Goal: Task Accomplishment & Management: Use online tool/utility

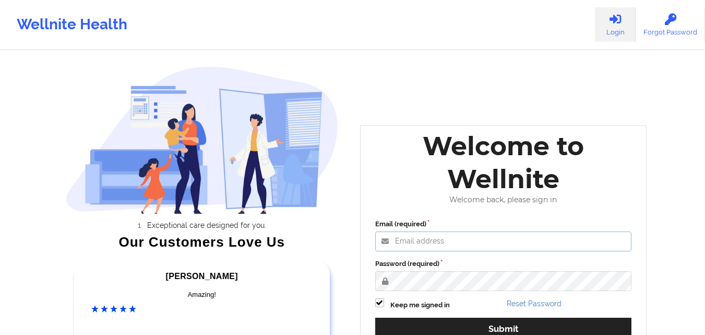
type input "[EMAIL_ADDRESS][DOMAIN_NAME]"
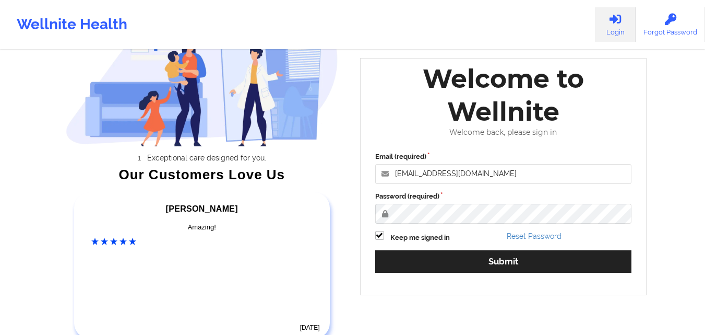
scroll to position [69, 0]
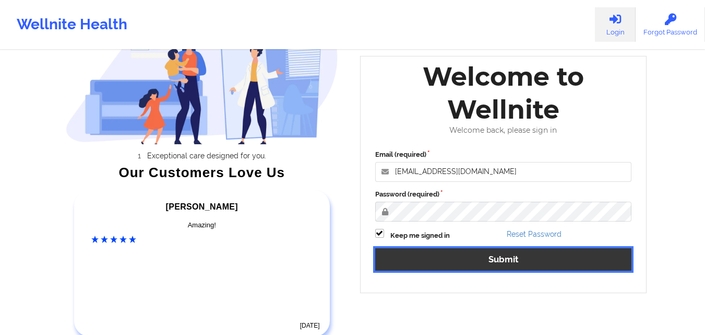
click at [581, 255] on button "Submit" at bounding box center [503, 259] width 257 height 22
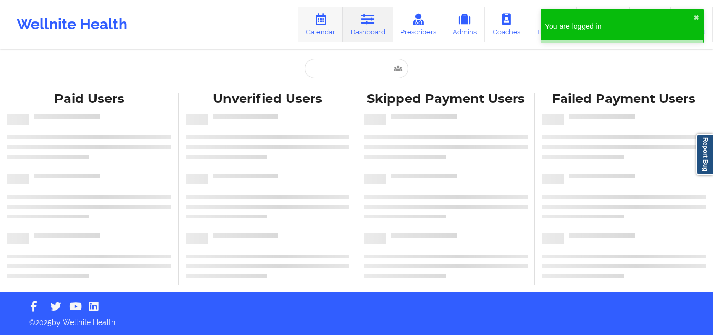
click at [320, 29] on link "Calendar" at bounding box center [320, 24] width 45 height 34
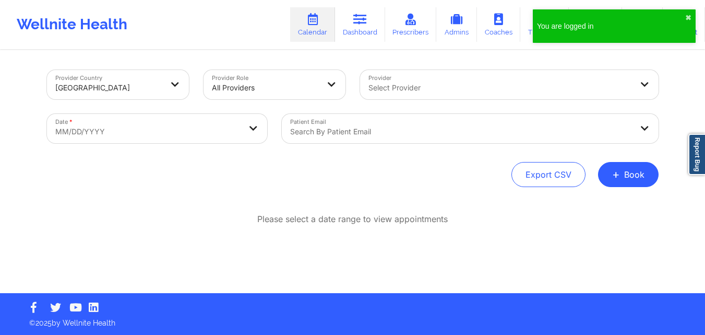
select select "2025-8"
select select "2025-9"
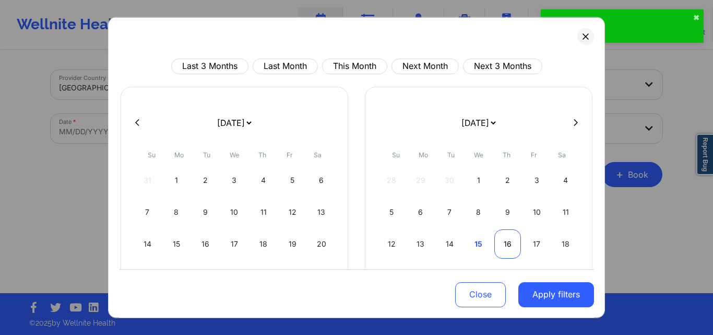
click at [501, 244] on div "16" at bounding box center [508, 243] width 27 height 29
select select "2025-9"
select select "2025-10"
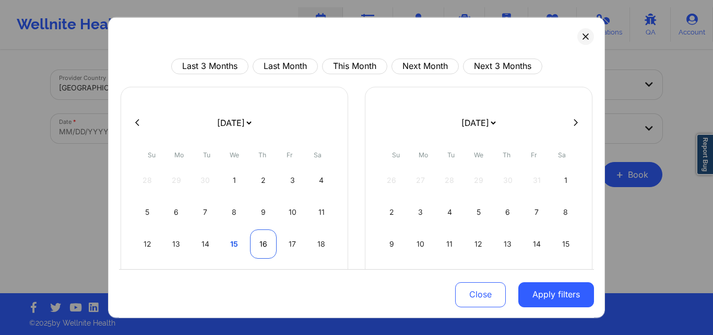
select select "2025-9"
select select "2025-10"
click at [261, 244] on div "16" at bounding box center [263, 243] width 27 height 29
select select "2025-9"
select select "2025-10"
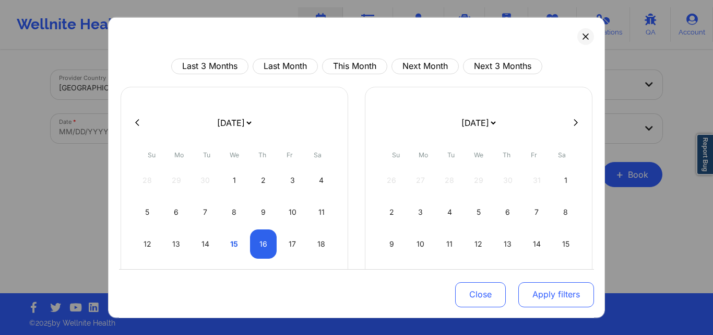
click at [551, 292] on button "Apply filters" at bounding box center [557, 294] width 76 height 25
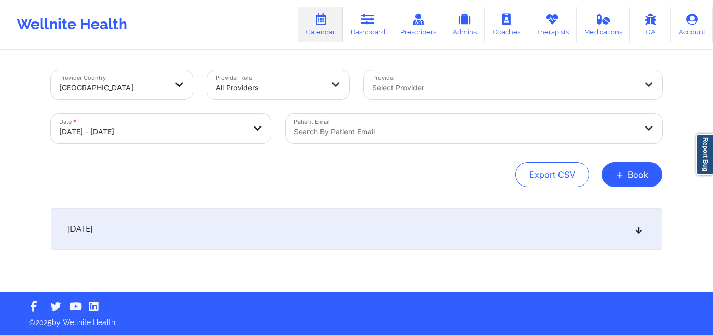
click at [411, 123] on div "Search by patient email" at bounding box center [462, 128] width 352 height 29
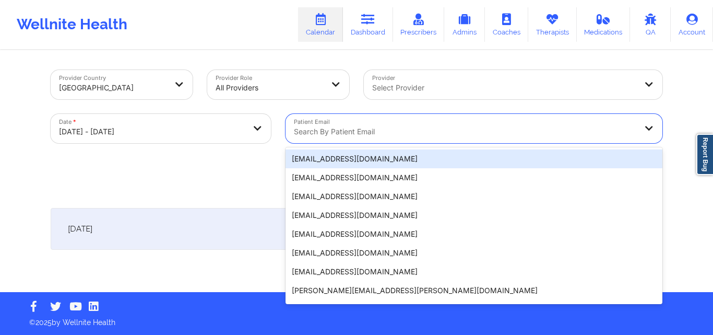
paste input "[EMAIL_ADDRESS][DOMAIN_NAME]"
type input "[EMAIL_ADDRESS][DOMAIN_NAME]"
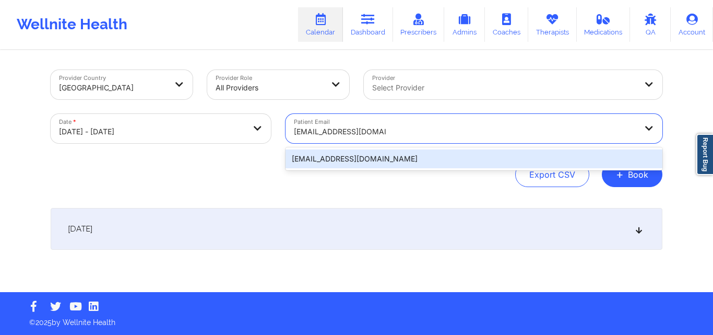
click at [419, 158] on div "[EMAIL_ADDRESS][DOMAIN_NAME]" at bounding box center [474, 158] width 377 height 19
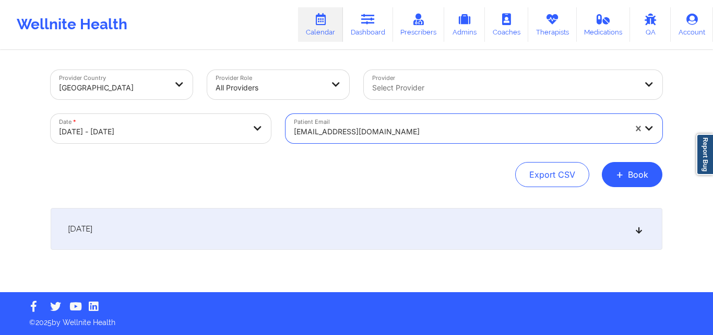
click at [644, 231] on div "[DATE]" at bounding box center [357, 229] width 612 height 42
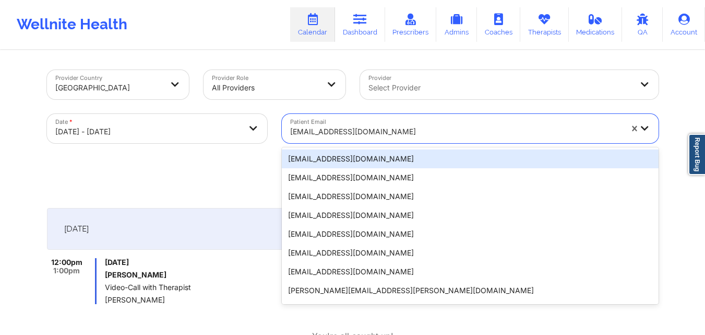
click at [428, 121] on div "[EMAIL_ADDRESS][DOMAIN_NAME]" at bounding box center [456, 131] width 332 height 23
paste input "[EMAIL_ADDRESS][DOMAIN_NAME]"
type input "[EMAIL_ADDRESS][DOMAIN_NAME]"
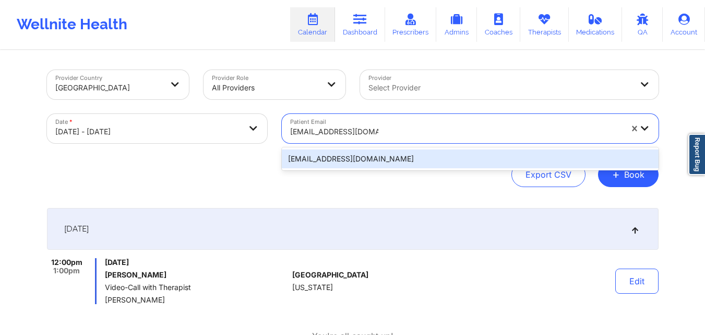
click at [504, 158] on div "[EMAIL_ADDRESS][DOMAIN_NAME]" at bounding box center [470, 158] width 377 height 19
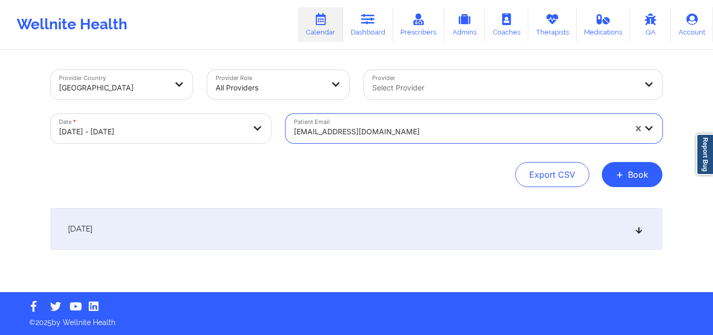
click at [645, 235] on div "[DATE]" at bounding box center [357, 229] width 612 height 42
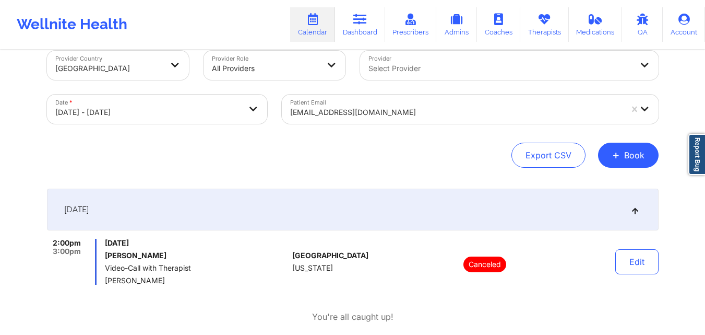
scroll to position [35, 0]
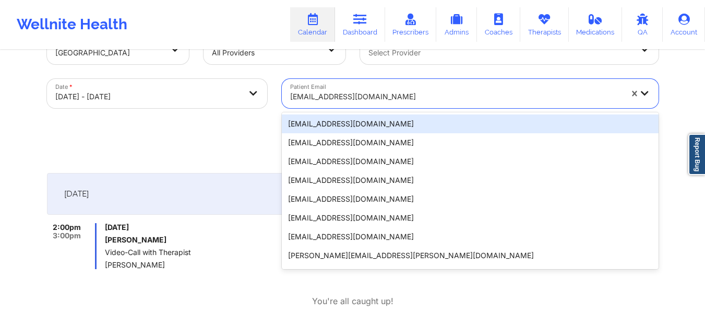
click at [398, 97] on div at bounding box center [456, 96] width 332 height 13
paste input "[EMAIL_ADDRESS][DOMAIN_NAME]"
type input "[EMAIL_ADDRESS][DOMAIN_NAME]"
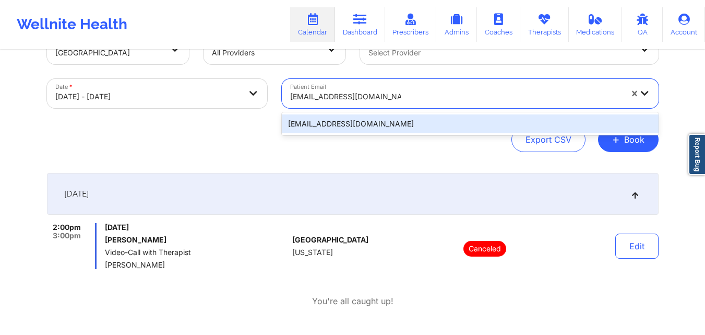
click at [421, 118] on div "[EMAIL_ADDRESS][DOMAIN_NAME]" at bounding box center [470, 123] width 377 height 19
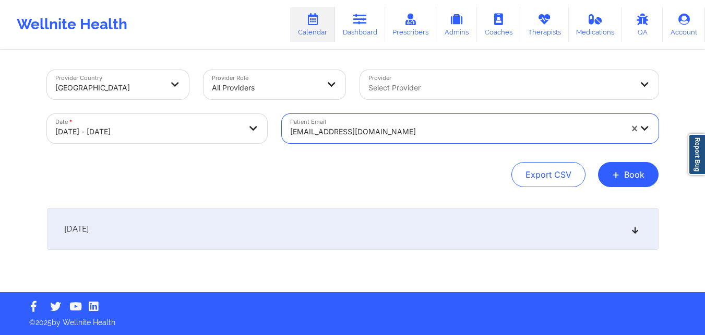
scroll to position [0, 0]
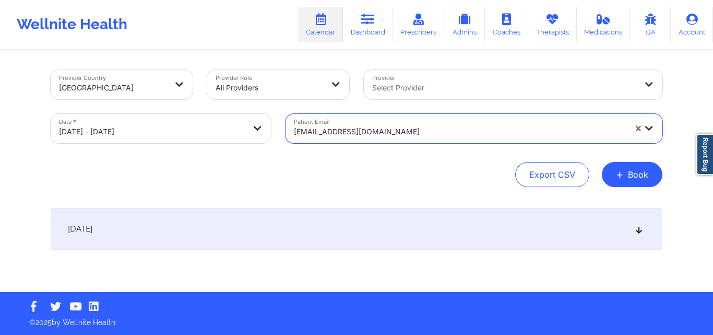
click at [643, 228] on icon at bounding box center [639, 228] width 9 height 7
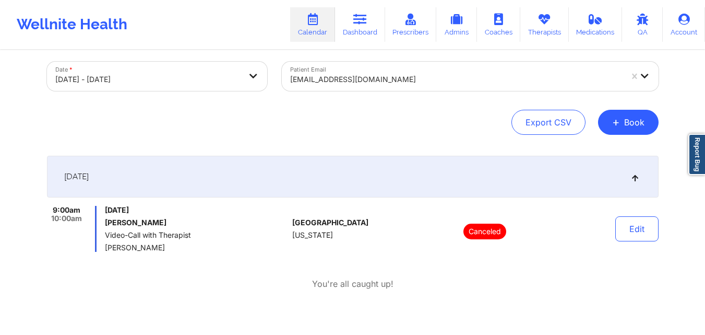
scroll to position [53, 0]
click at [398, 75] on div at bounding box center [456, 78] width 332 height 13
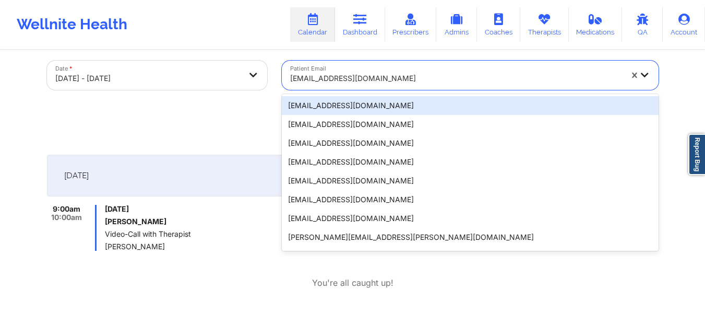
paste input "[EMAIL_ADDRESS][DOMAIN_NAME]"
type input "[EMAIL_ADDRESS][DOMAIN_NAME]"
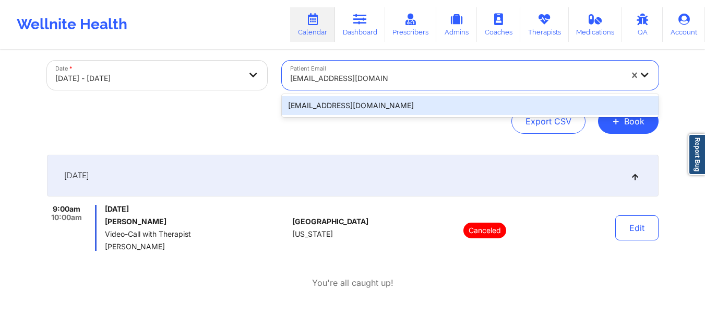
click at [404, 105] on div "[EMAIL_ADDRESS][DOMAIN_NAME]" at bounding box center [470, 105] width 377 height 19
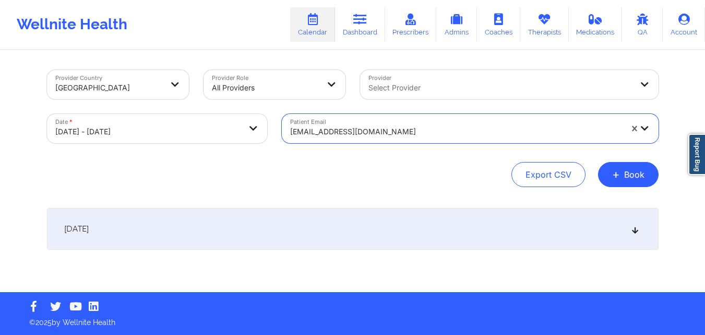
scroll to position [0, 0]
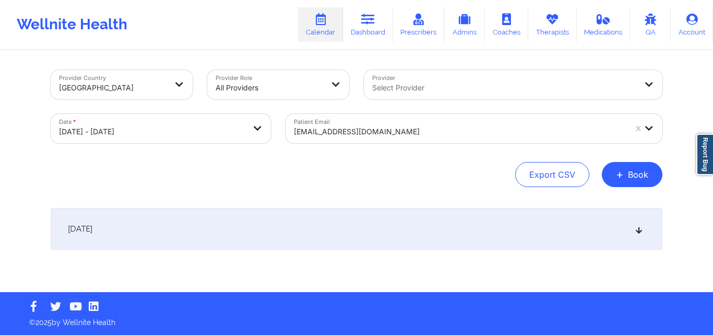
click at [647, 233] on div "[DATE]" at bounding box center [357, 229] width 612 height 42
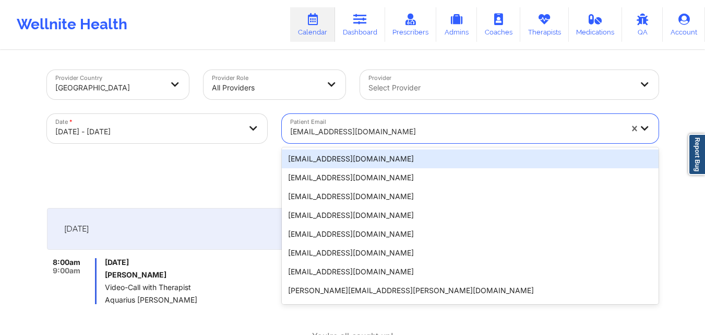
click at [455, 136] on div at bounding box center [456, 131] width 332 height 13
paste input "[EMAIL_ADDRESS][DOMAIN_NAME]"
type input "[EMAIL_ADDRESS][DOMAIN_NAME]"
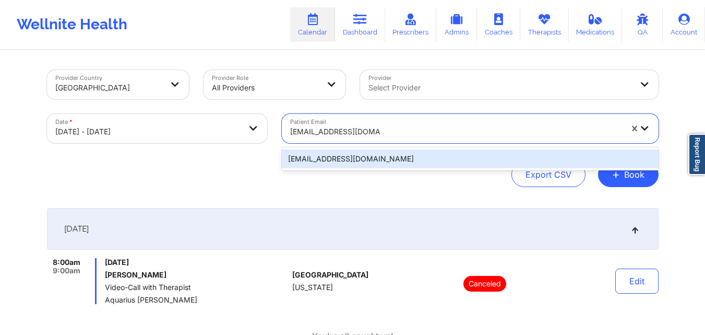
click at [529, 155] on div "[EMAIL_ADDRESS][DOMAIN_NAME]" at bounding box center [470, 158] width 377 height 19
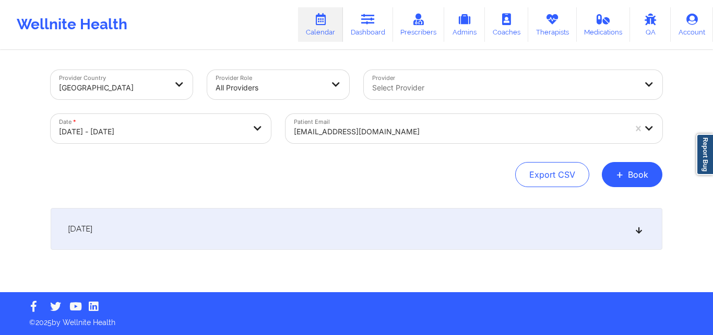
click at [639, 234] on div "[DATE]" at bounding box center [357, 229] width 612 height 42
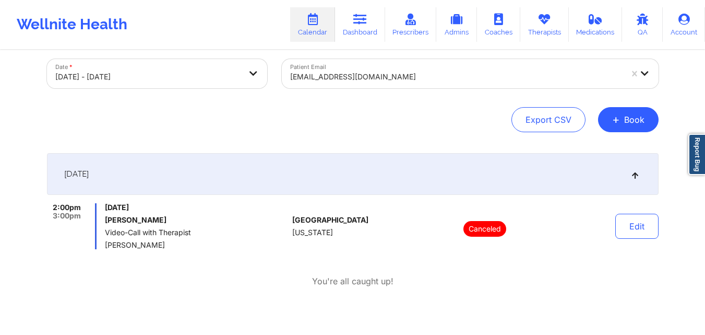
scroll to position [64, 0]
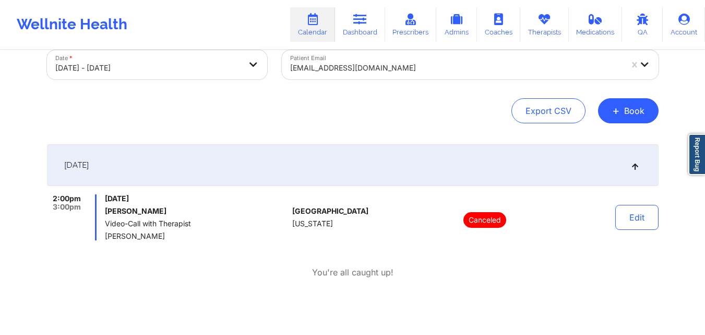
click at [504, 65] on div at bounding box center [456, 68] width 332 height 13
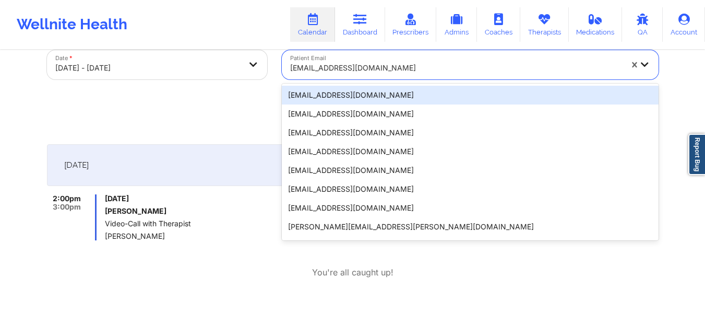
paste input "[EMAIL_ADDRESS][DOMAIN_NAME]"
type input "[EMAIL_ADDRESS][DOMAIN_NAME]"
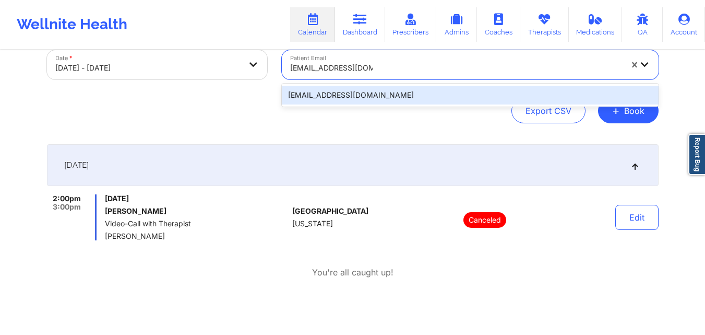
click at [512, 91] on div "[EMAIL_ADDRESS][DOMAIN_NAME]" at bounding box center [470, 95] width 377 height 19
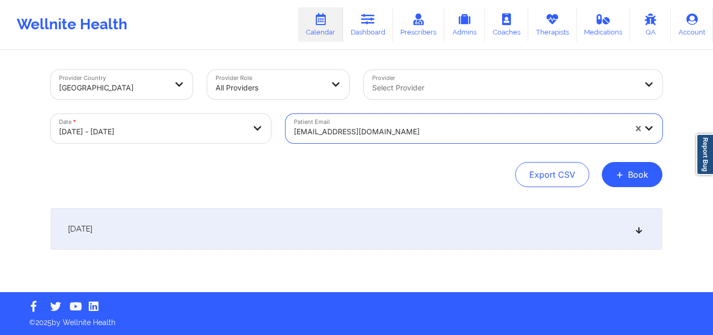
click at [636, 231] on icon at bounding box center [639, 228] width 9 height 7
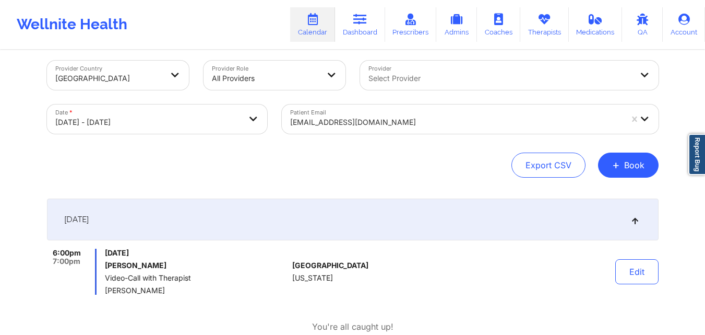
scroll to position [14, 0]
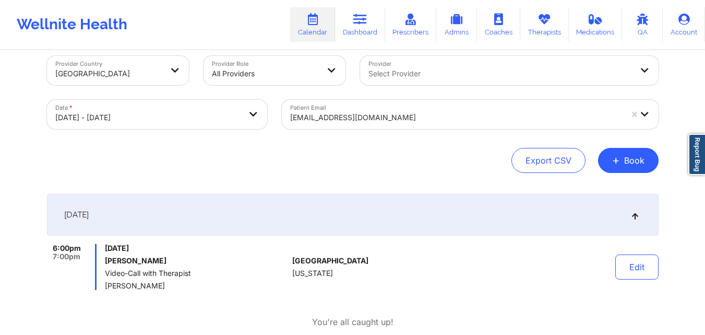
click at [408, 119] on div at bounding box center [456, 117] width 332 height 13
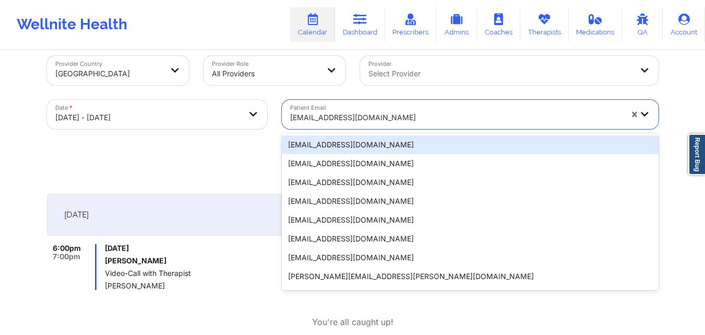
paste input "[EMAIL_ADDRESS][DOMAIN_NAME]"
type input "[EMAIL_ADDRESS][DOMAIN_NAME]"
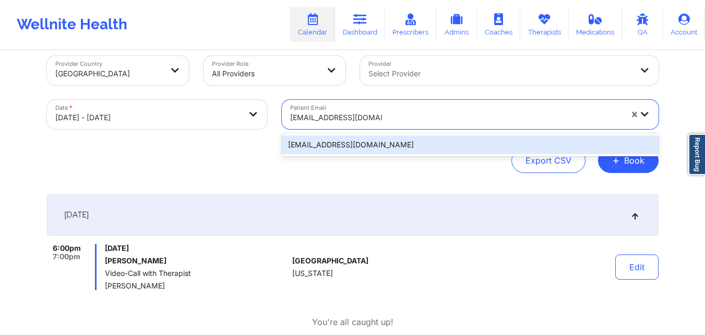
click at [420, 139] on div "[EMAIL_ADDRESS][DOMAIN_NAME]" at bounding box center [470, 144] width 377 height 19
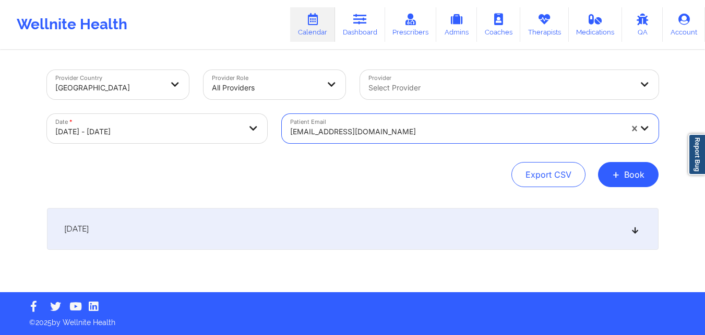
scroll to position [0, 0]
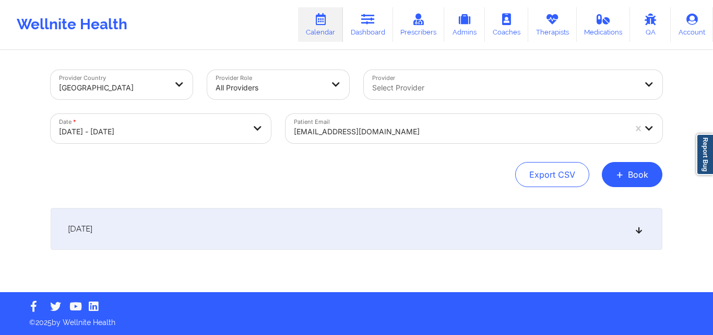
click at [646, 231] on div "[DATE]" at bounding box center [357, 229] width 612 height 42
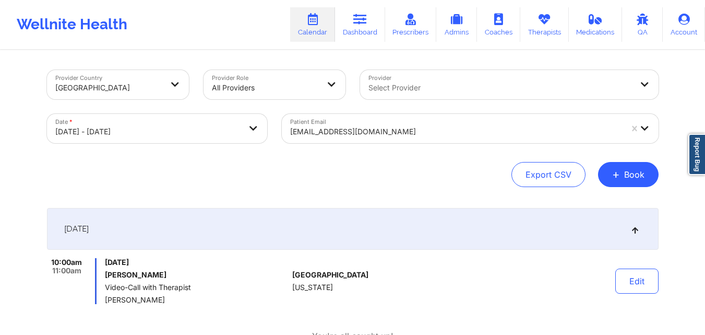
click at [398, 137] on div at bounding box center [456, 131] width 332 height 13
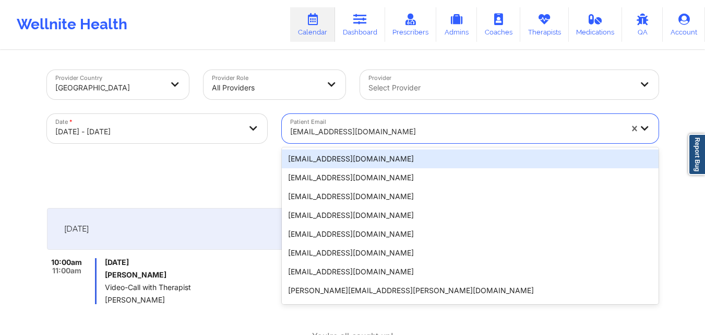
paste input "[EMAIL_ADDRESS][DOMAIN_NAME]"
type input "[EMAIL_ADDRESS][DOMAIN_NAME]"
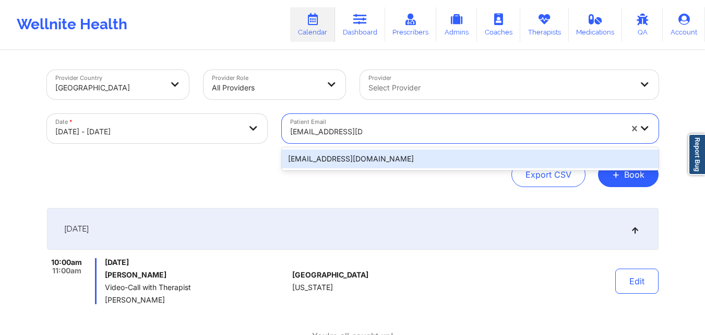
click at [406, 157] on div "[EMAIL_ADDRESS][DOMAIN_NAME]" at bounding box center [470, 158] width 377 height 19
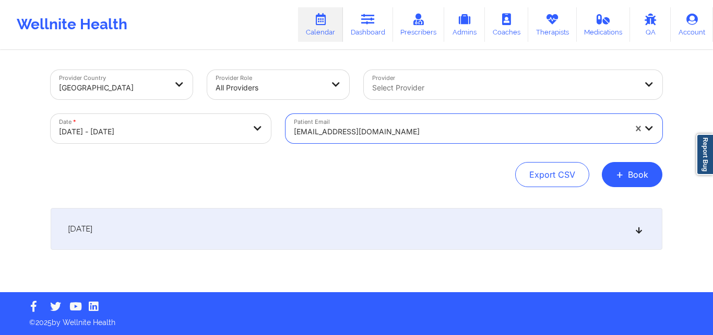
click at [649, 232] on div "[DATE]" at bounding box center [357, 229] width 612 height 42
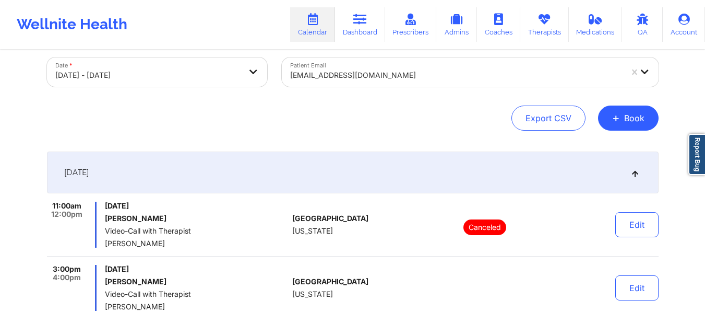
scroll to position [56, 0]
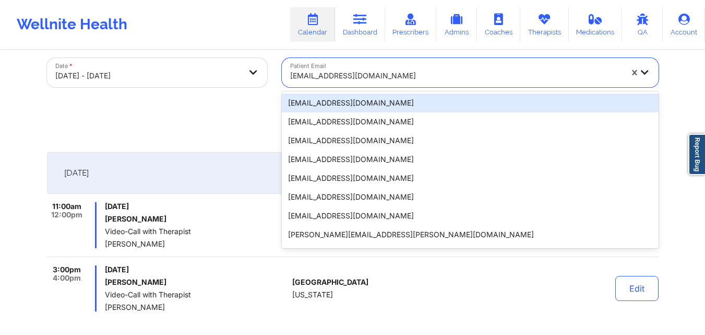
click at [422, 83] on div "[EMAIL_ADDRESS][DOMAIN_NAME]" at bounding box center [456, 75] width 332 height 23
paste input "[PERSON_NAME][EMAIL_ADDRESS][PERSON_NAME][DOMAIN_NAME]"
type input "[PERSON_NAME][EMAIL_ADDRESS][PERSON_NAME][DOMAIN_NAME]"
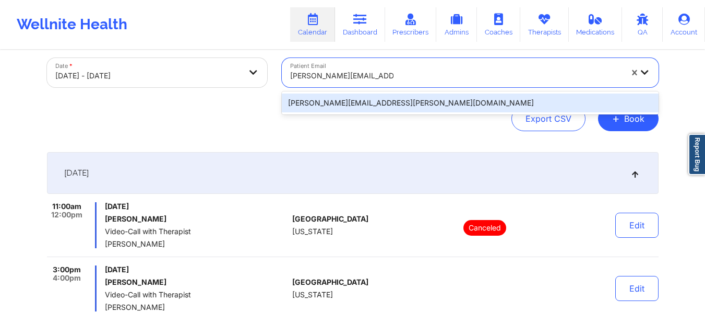
click at [438, 97] on div "[PERSON_NAME][EMAIL_ADDRESS][PERSON_NAME][DOMAIN_NAME]" at bounding box center [470, 102] width 377 height 19
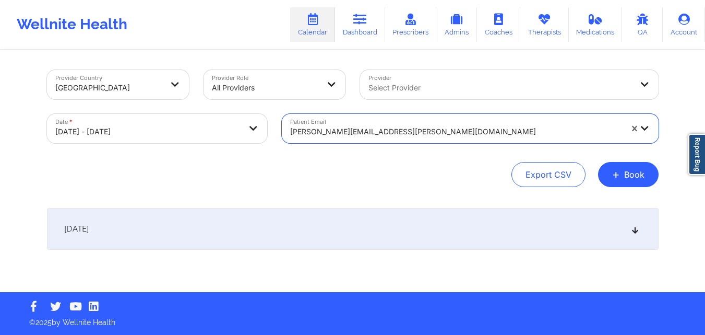
scroll to position [0, 0]
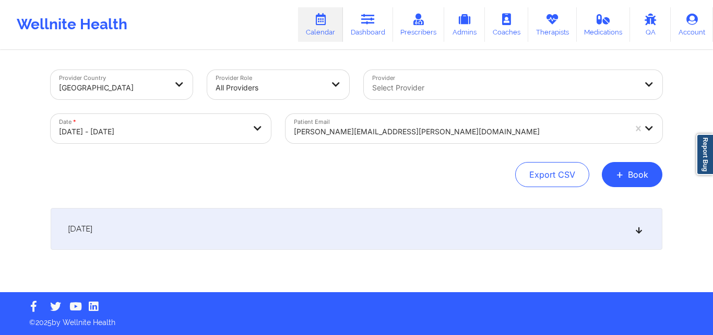
click at [637, 227] on icon at bounding box center [639, 228] width 9 height 7
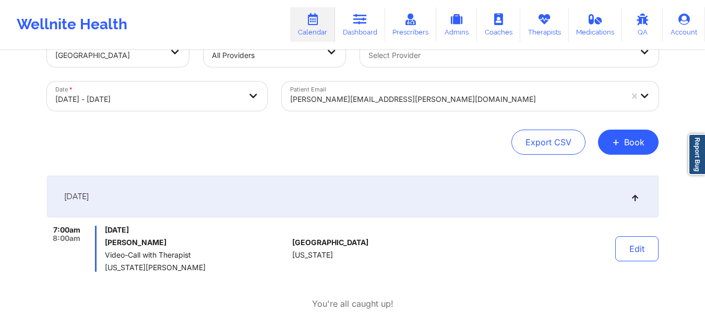
scroll to position [33, 0]
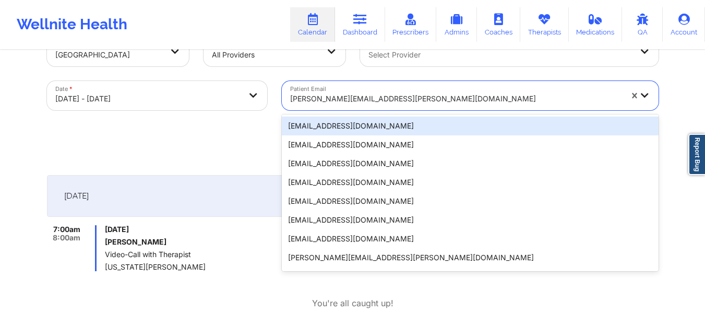
click at [489, 98] on div at bounding box center [456, 98] width 332 height 13
paste input "[EMAIL_ADDRESS][DOMAIN_NAME]"
type input "[EMAIL_ADDRESS][DOMAIN_NAME]"
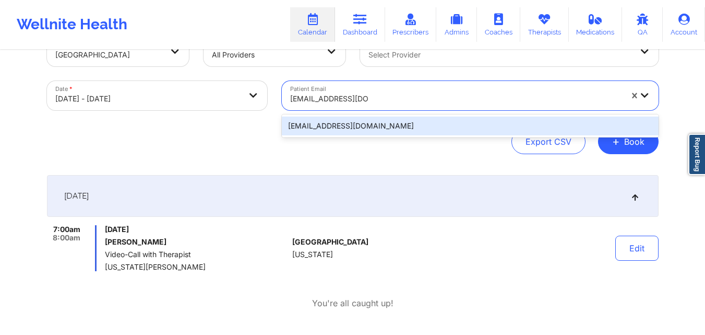
click at [512, 124] on div "[EMAIL_ADDRESS][DOMAIN_NAME]" at bounding box center [470, 125] width 377 height 19
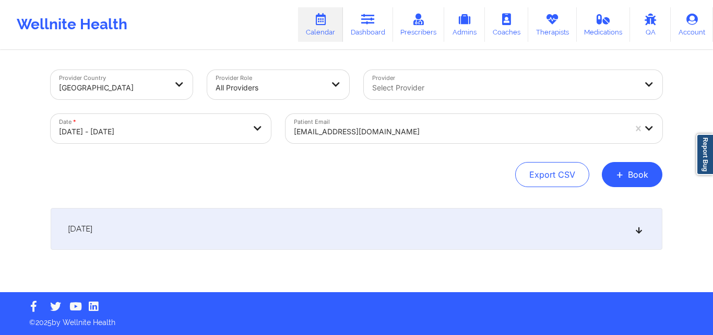
click at [636, 231] on icon at bounding box center [639, 228] width 9 height 7
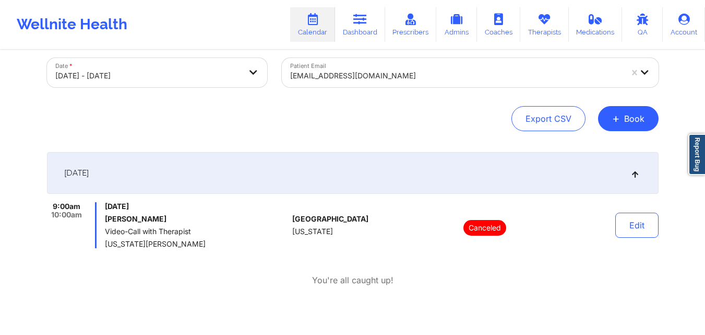
scroll to position [57, 0]
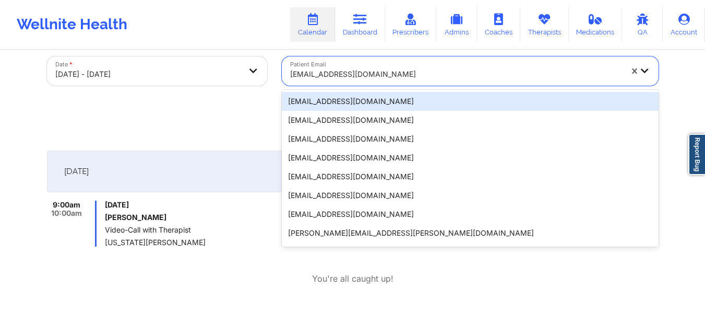
click at [414, 76] on div at bounding box center [456, 74] width 332 height 13
paste input "[EMAIL_ADDRESS][DOMAIN_NAME]"
type input "[EMAIL_ADDRESS][DOMAIN_NAME]"
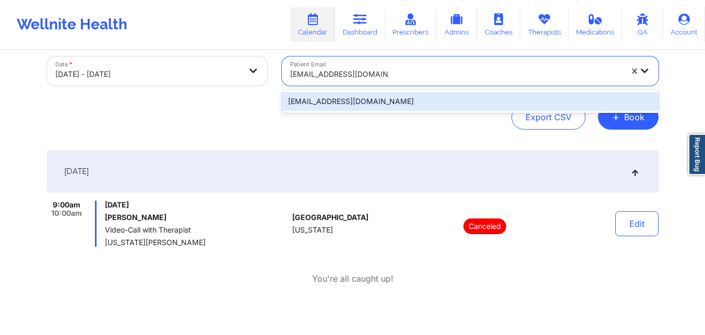
click at [449, 102] on div "[EMAIL_ADDRESS][DOMAIN_NAME]" at bounding box center [470, 101] width 377 height 19
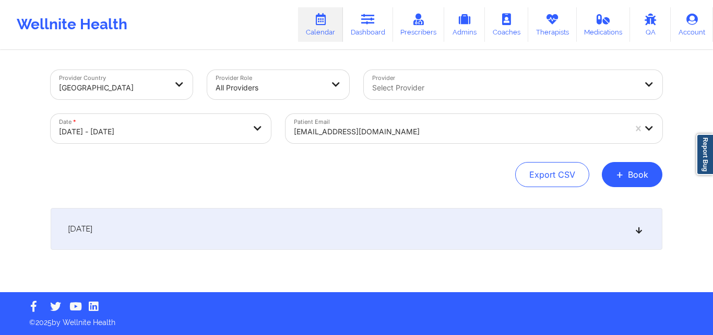
click at [648, 232] on div "[DATE]" at bounding box center [357, 229] width 612 height 42
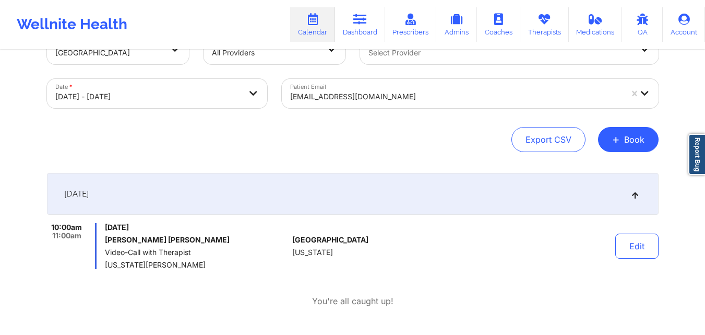
scroll to position [36, 0]
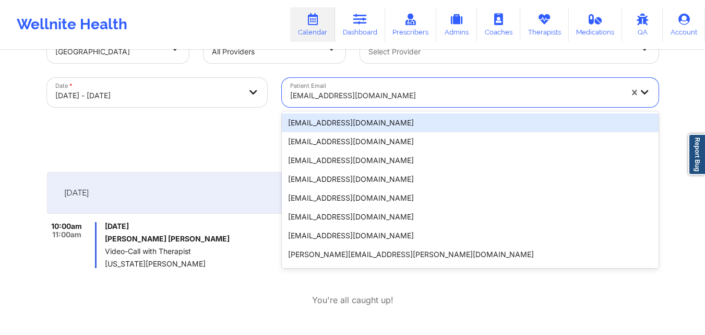
click at [379, 93] on div at bounding box center [456, 95] width 332 height 13
paste input "[EMAIL_ADDRESS][DOMAIN_NAME]"
type input "[EMAIL_ADDRESS][DOMAIN_NAME]"
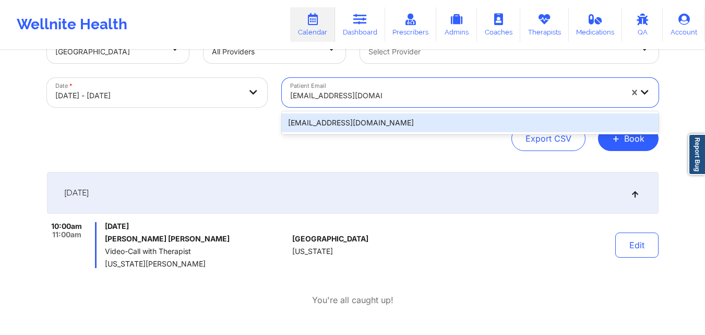
click at [404, 114] on div "[EMAIL_ADDRESS][DOMAIN_NAME]" at bounding box center [470, 122] width 377 height 19
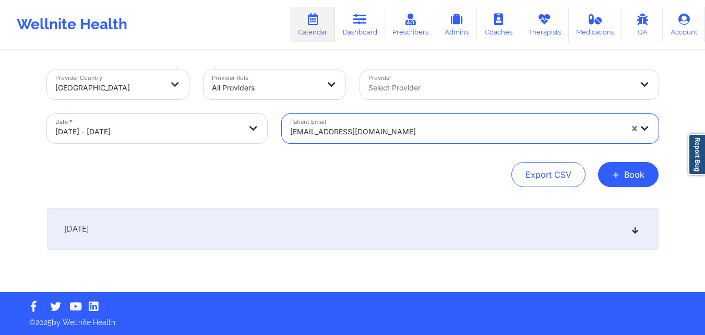
scroll to position [0, 0]
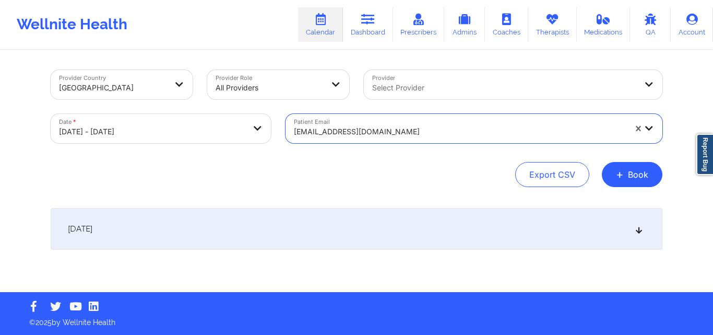
click at [405, 114] on div "[EMAIL_ADDRESS][DOMAIN_NAME]" at bounding box center [457, 128] width 342 height 29
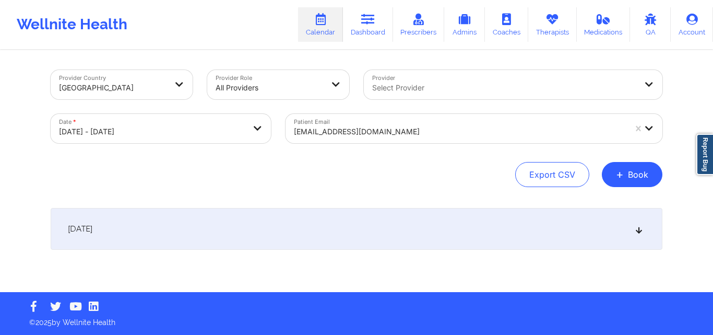
click at [680, 210] on div "Provider Country [GEOGRAPHIC_DATA] Provider Role All Providers Provider Select …" at bounding box center [356, 146] width 713 height 292
click at [636, 228] on icon at bounding box center [639, 228] width 9 height 7
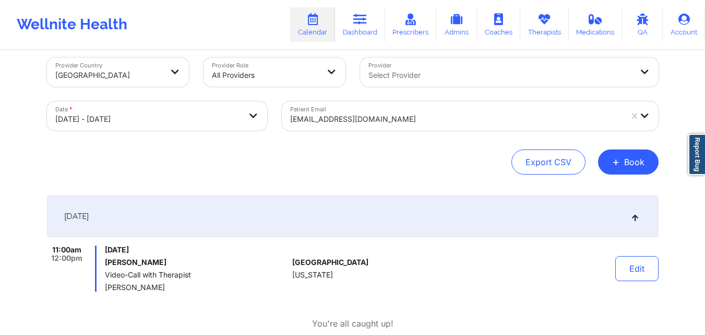
scroll to position [11, 0]
click at [395, 108] on div "[EMAIL_ADDRESS][DOMAIN_NAME]" at bounding box center [453, 116] width 342 height 29
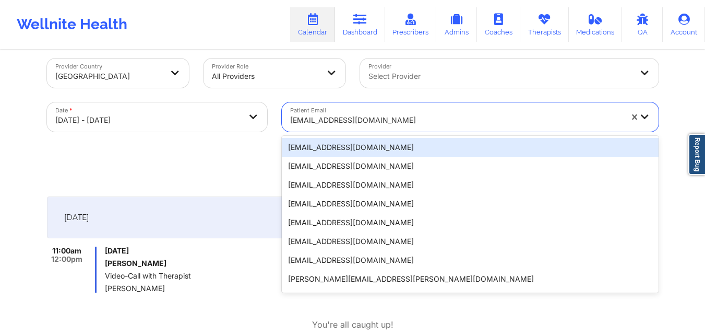
paste input "[EMAIL_ADDRESS][DOMAIN_NAME]"
type input "[EMAIL_ADDRESS][DOMAIN_NAME]"
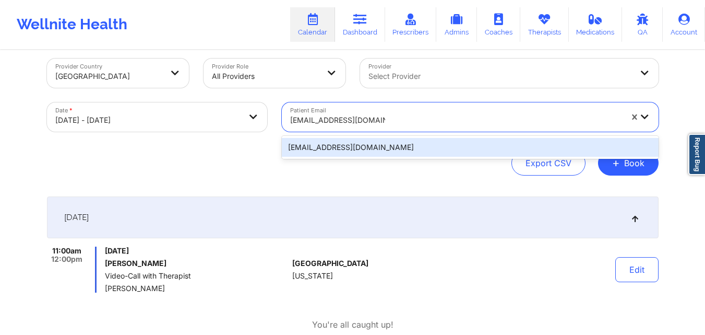
click at [427, 143] on div "[EMAIL_ADDRESS][DOMAIN_NAME]" at bounding box center [470, 147] width 377 height 19
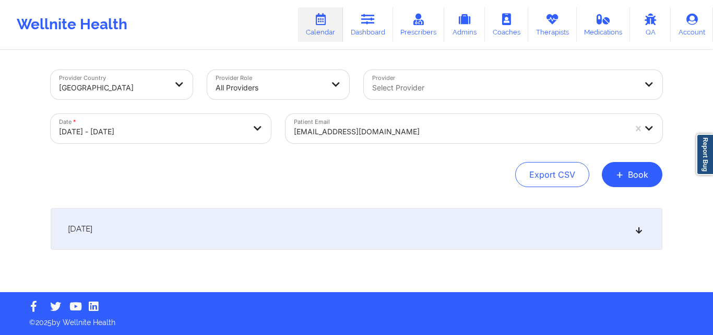
click at [634, 224] on div "[DATE]" at bounding box center [357, 229] width 612 height 42
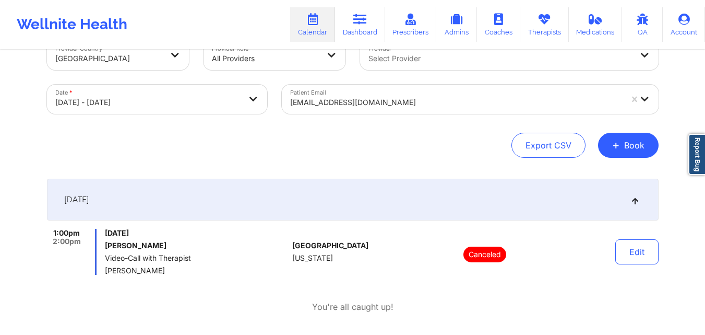
scroll to position [31, 0]
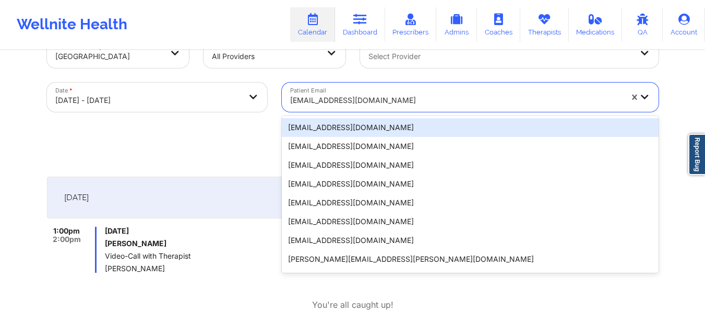
click at [392, 102] on div at bounding box center [456, 100] width 332 height 13
paste input "[EMAIL_ADDRESS][DOMAIN_NAME]"
type input "[EMAIL_ADDRESS][DOMAIN_NAME]"
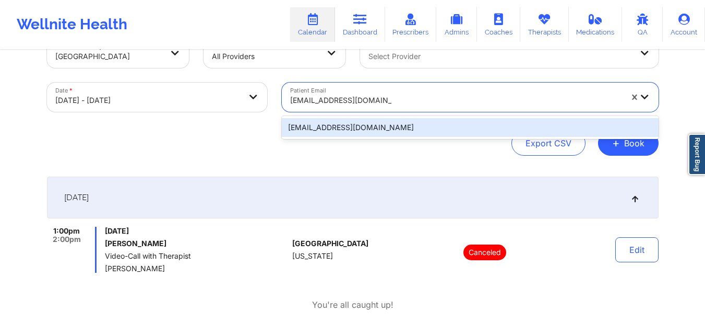
click at [424, 124] on div "[EMAIL_ADDRESS][DOMAIN_NAME]" at bounding box center [470, 127] width 377 height 19
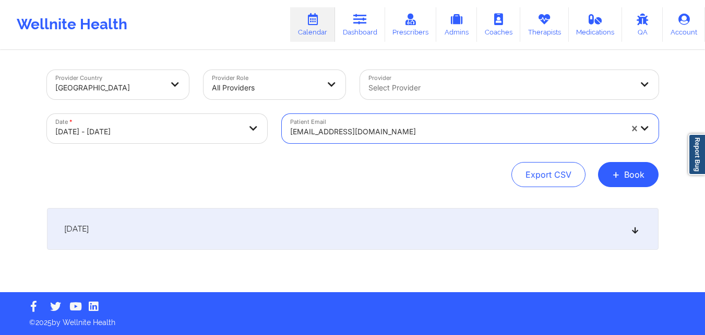
scroll to position [0, 0]
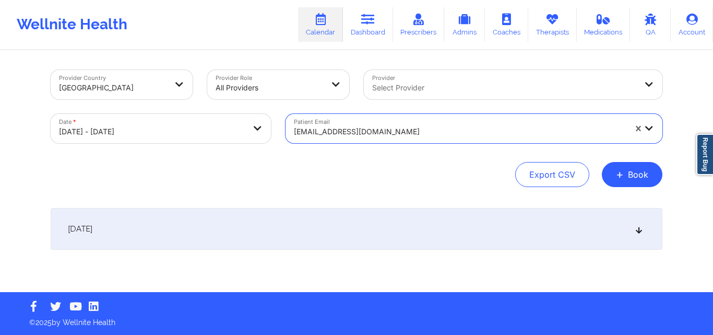
click at [634, 225] on div "[DATE]" at bounding box center [357, 229] width 612 height 42
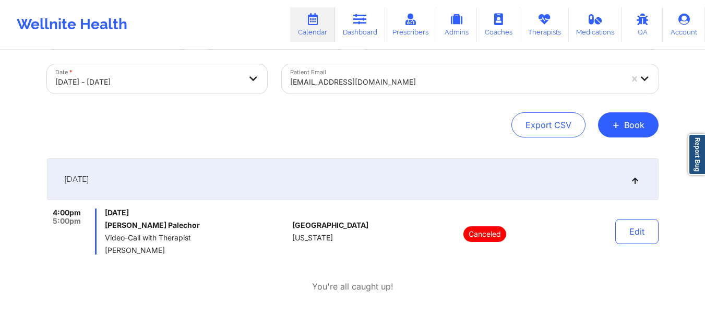
scroll to position [51, 0]
click at [428, 81] on div at bounding box center [456, 81] width 332 height 13
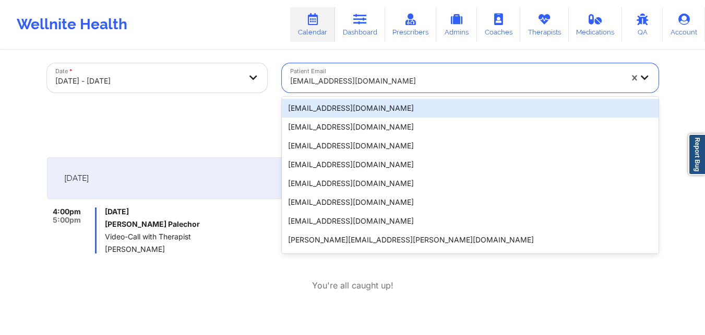
paste input "[EMAIL_ADDRESS][DOMAIN_NAME]"
type input "[EMAIL_ADDRESS][DOMAIN_NAME]"
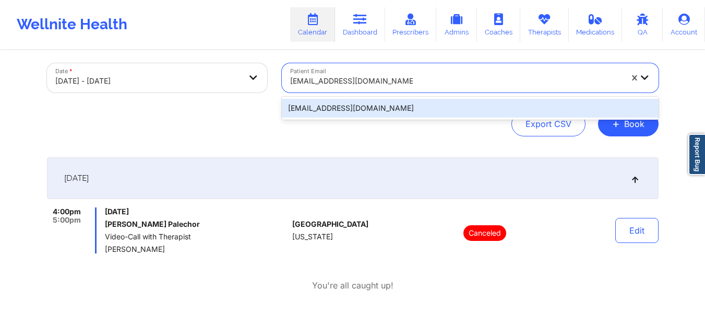
click at [465, 109] on div "[EMAIL_ADDRESS][DOMAIN_NAME]" at bounding box center [470, 108] width 377 height 19
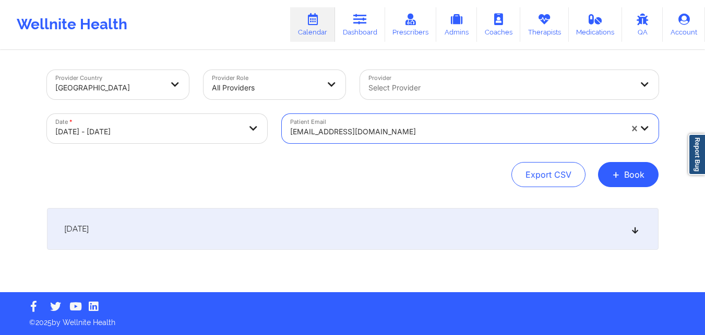
scroll to position [0, 0]
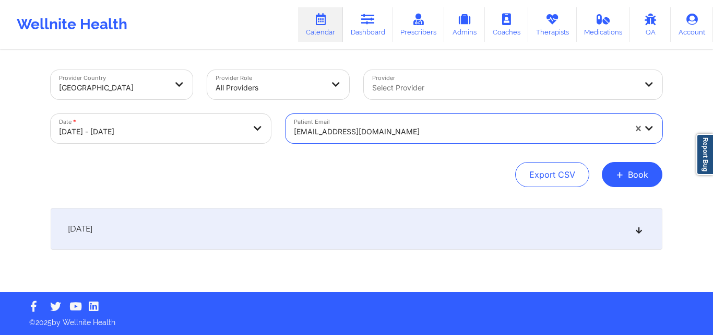
click at [638, 230] on icon at bounding box center [639, 228] width 9 height 7
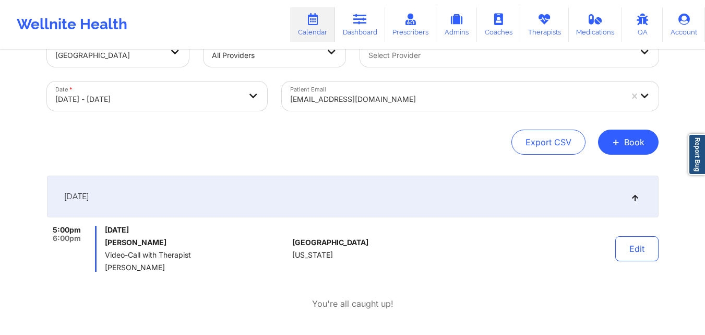
scroll to position [33, 0]
click at [420, 100] on div at bounding box center [456, 98] width 332 height 13
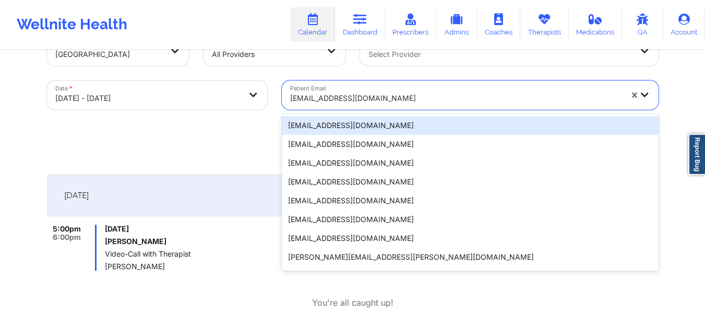
paste input "[EMAIL_ADDRESS][DOMAIN_NAME]"
type input "[EMAIL_ADDRESS][DOMAIN_NAME]"
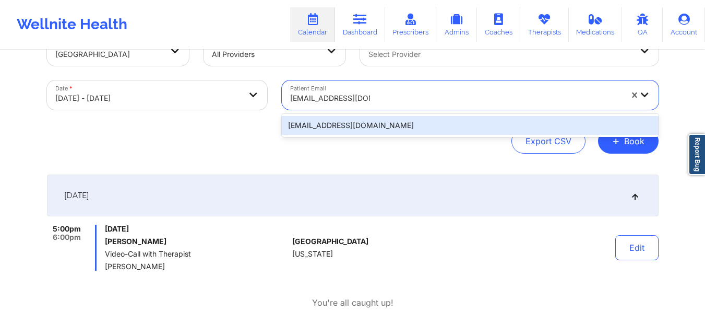
click at [475, 120] on div "[EMAIL_ADDRESS][DOMAIN_NAME]" at bounding box center [470, 125] width 377 height 19
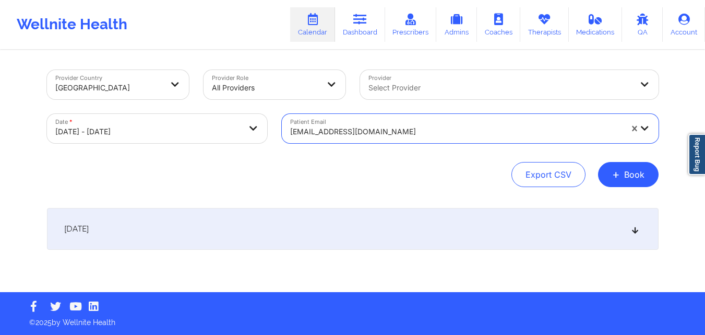
scroll to position [0, 0]
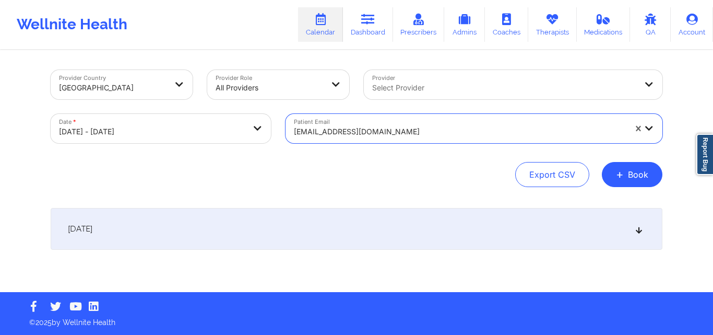
click at [643, 229] on icon at bounding box center [639, 228] width 9 height 7
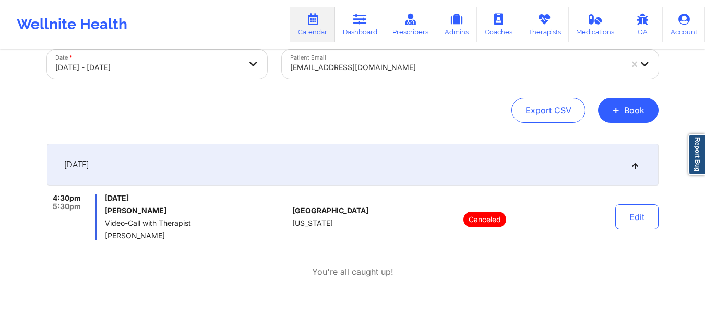
scroll to position [73, 0]
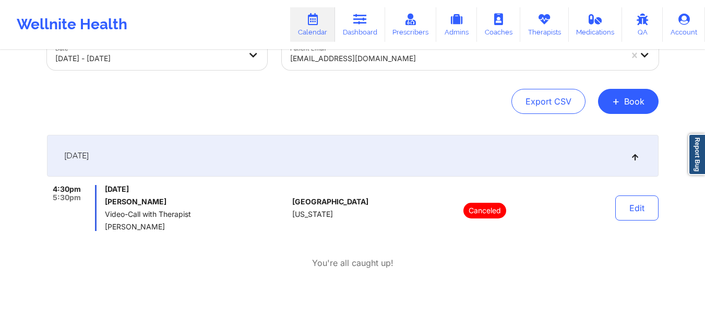
click at [398, 63] on div at bounding box center [456, 58] width 332 height 13
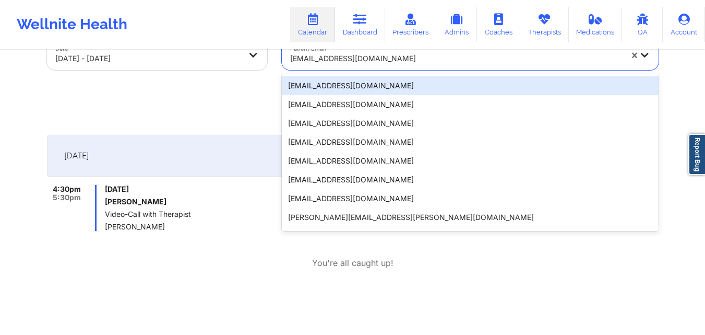
paste input "[EMAIL_ADDRESS][DOMAIN_NAME]"
type input "[EMAIL_ADDRESS][DOMAIN_NAME]"
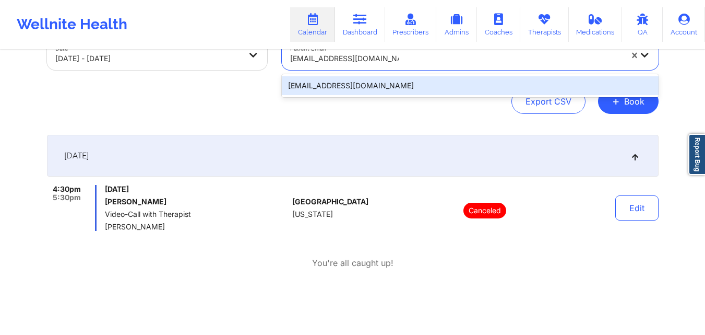
click at [420, 83] on div "[EMAIL_ADDRESS][DOMAIN_NAME]" at bounding box center [470, 85] width 377 height 19
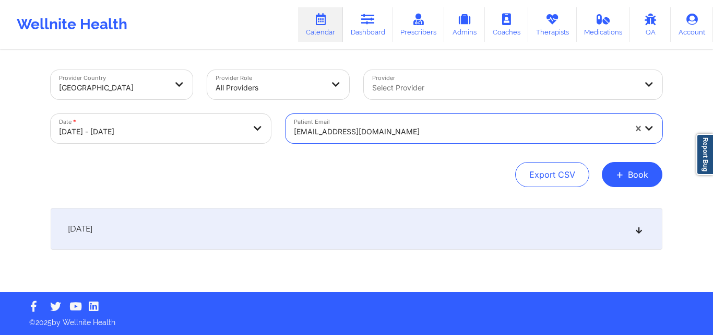
click at [646, 226] on div "[DATE]" at bounding box center [357, 229] width 612 height 42
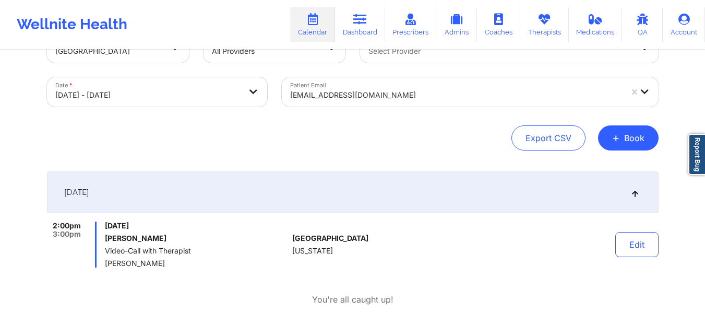
scroll to position [42, 0]
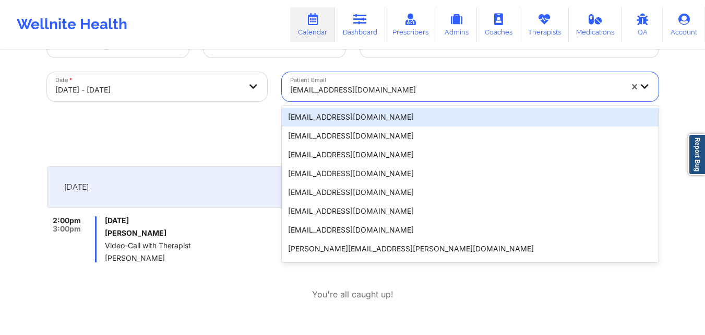
click at [428, 100] on div "[EMAIL_ADDRESS][DOMAIN_NAME]" at bounding box center [456, 89] width 332 height 23
paste input "[EMAIL_ADDRESS][DOMAIN_NAME]"
type input "[EMAIL_ADDRESS][DOMAIN_NAME]"
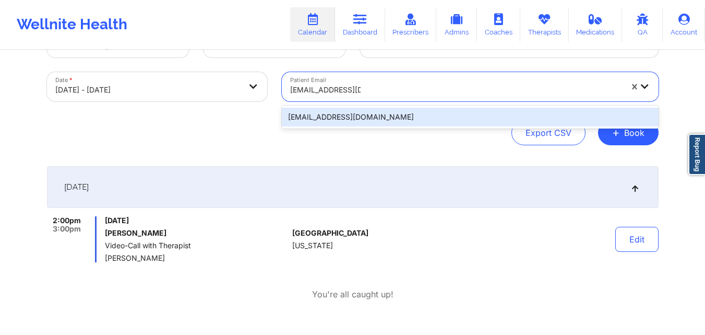
click at [424, 119] on div "[EMAIL_ADDRESS][DOMAIN_NAME]" at bounding box center [470, 117] width 377 height 19
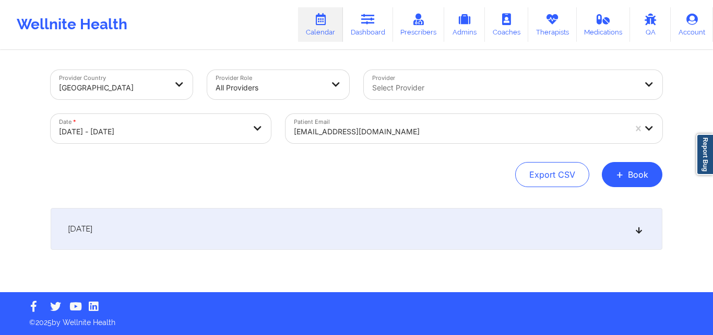
click at [637, 230] on icon at bounding box center [639, 228] width 9 height 7
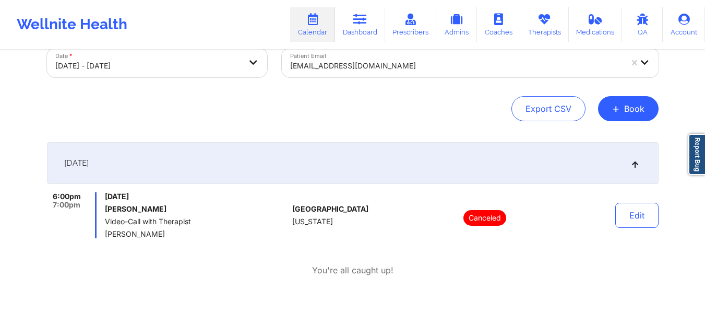
scroll to position [75, 0]
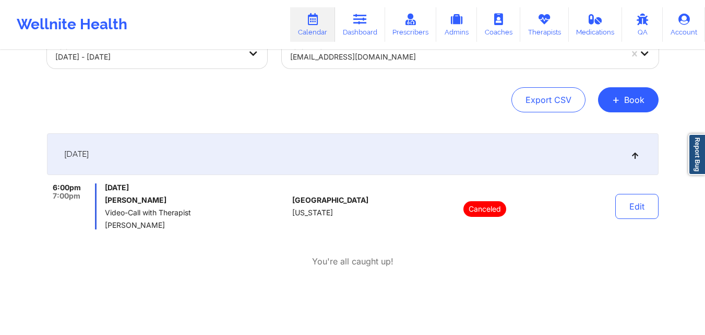
click at [450, 55] on div at bounding box center [456, 57] width 332 height 13
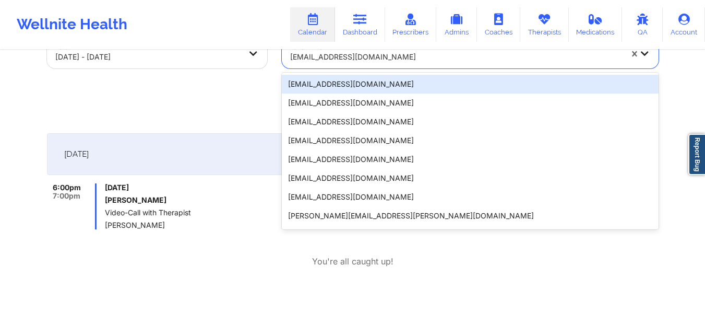
paste input "[EMAIL_ADDRESS][DOMAIN_NAME]"
type input "[EMAIL_ADDRESS][DOMAIN_NAME]"
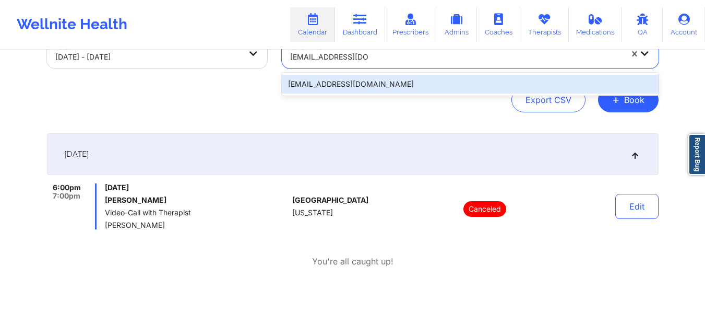
click at [519, 84] on div "[EMAIL_ADDRESS][DOMAIN_NAME]" at bounding box center [470, 84] width 377 height 19
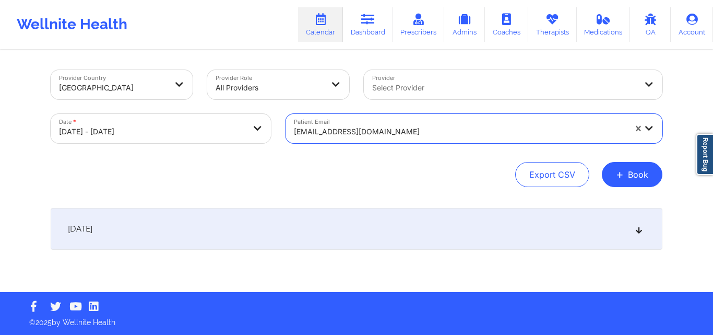
click at [639, 224] on div "[DATE]" at bounding box center [357, 229] width 612 height 42
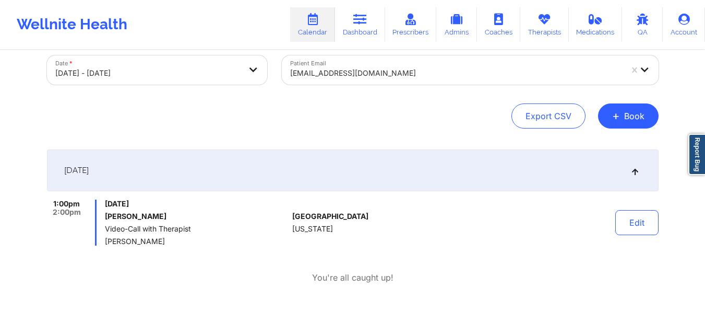
scroll to position [54, 0]
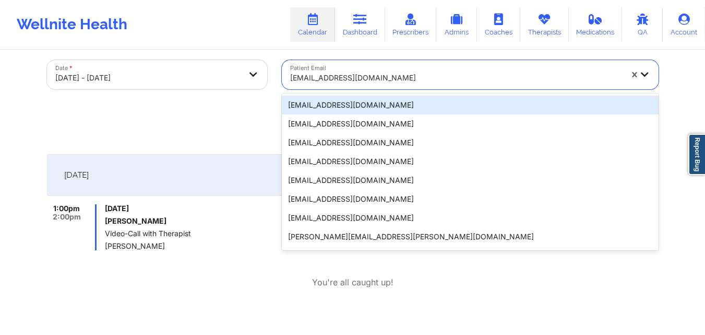
click at [420, 80] on div at bounding box center [456, 78] width 332 height 13
paste input "[EMAIL_ADDRESS][DOMAIN_NAME]"
type input "[EMAIL_ADDRESS][DOMAIN_NAME]"
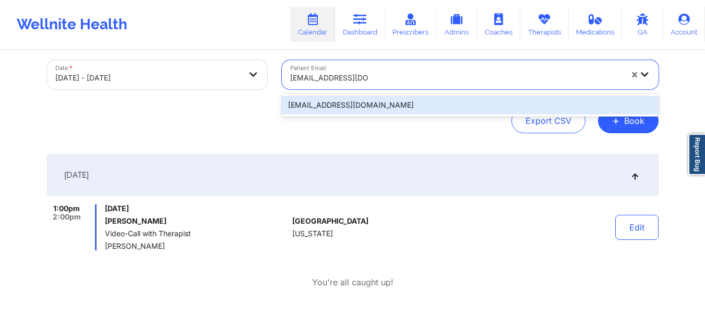
click at [441, 101] on div "[EMAIL_ADDRESS][DOMAIN_NAME]" at bounding box center [470, 105] width 377 height 19
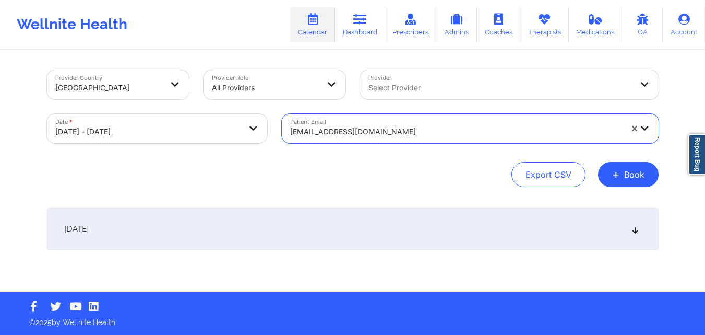
scroll to position [0, 0]
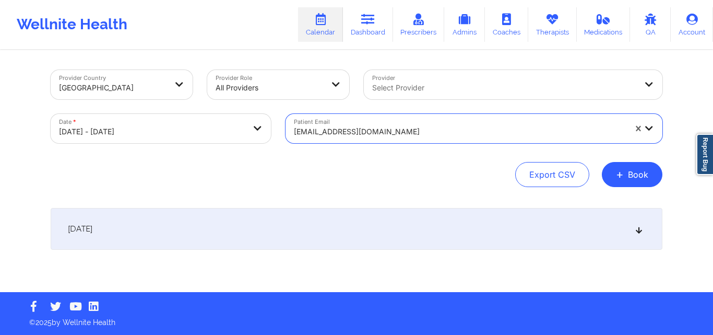
click at [645, 231] on div "[DATE]" at bounding box center [357, 229] width 612 height 42
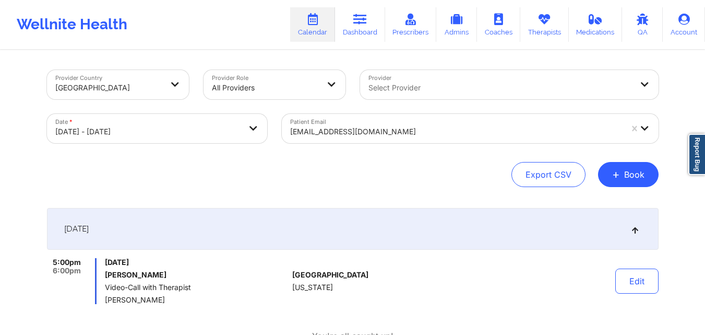
click at [427, 136] on div at bounding box center [456, 131] width 332 height 13
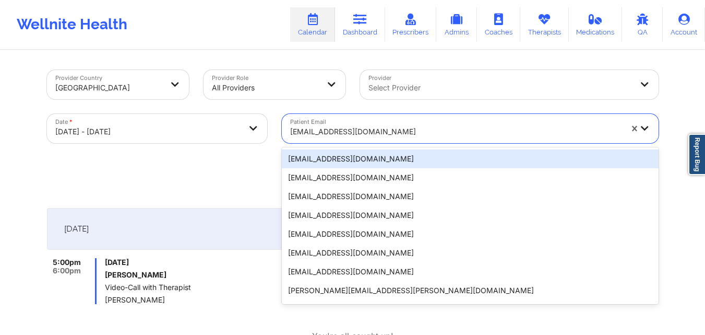
paste input "[EMAIL_ADDRESS][DOMAIN_NAME]"
type input "[EMAIL_ADDRESS][DOMAIN_NAME]"
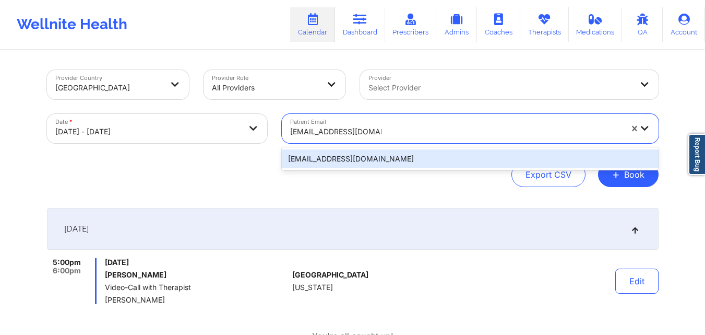
click at [428, 158] on div "[EMAIL_ADDRESS][DOMAIN_NAME]" at bounding box center [470, 158] width 377 height 19
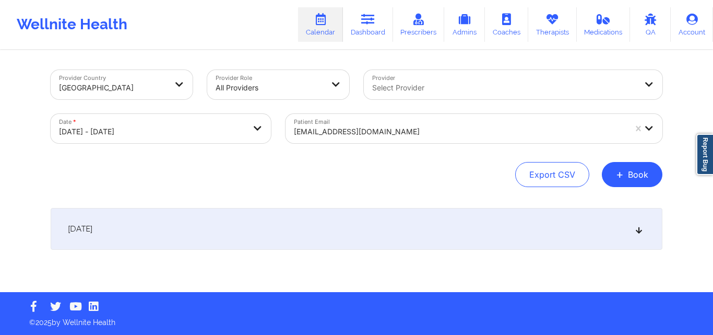
click at [641, 230] on icon at bounding box center [639, 228] width 9 height 7
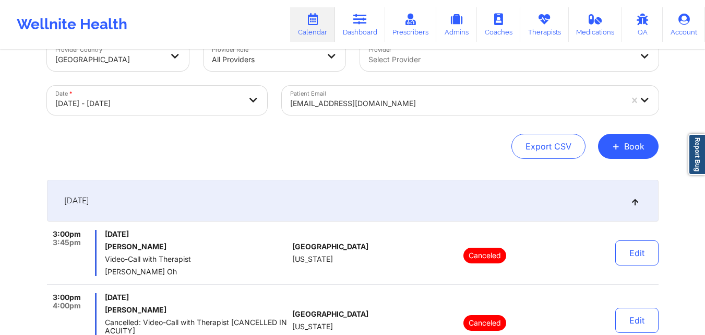
scroll to position [19, 0]
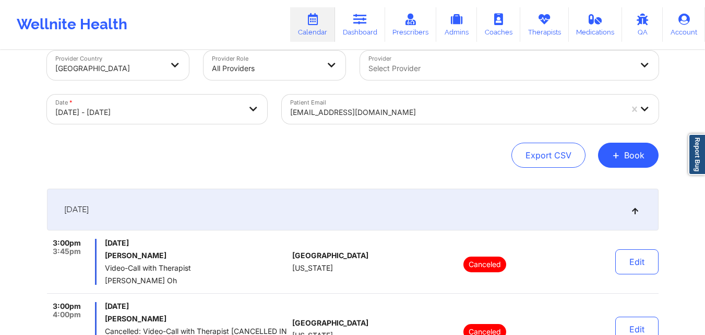
click at [438, 107] on div at bounding box center [456, 112] width 332 height 13
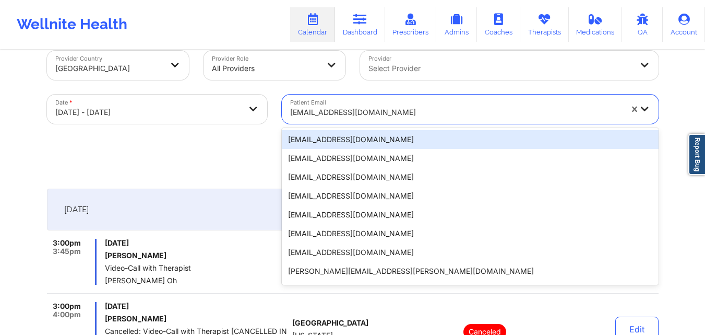
paste input "[EMAIL_ADDRESS][DOMAIN_NAME]"
type input "[EMAIL_ADDRESS][DOMAIN_NAME]"
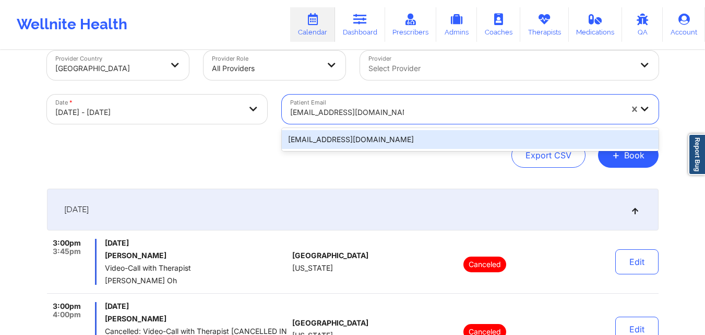
click at [465, 135] on div "[EMAIL_ADDRESS][DOMAIN_NAME]" at bounding box center [470, 139] width 377 height 19
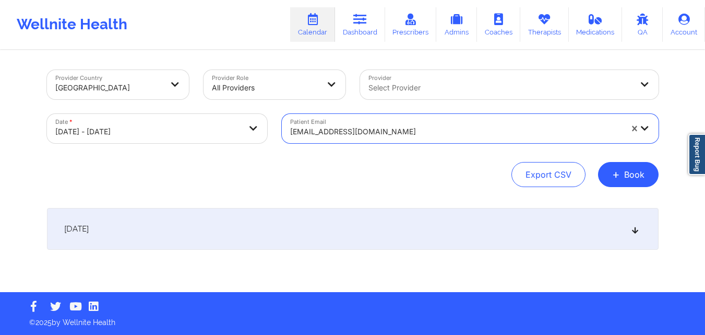
scroll to position [0, 0]
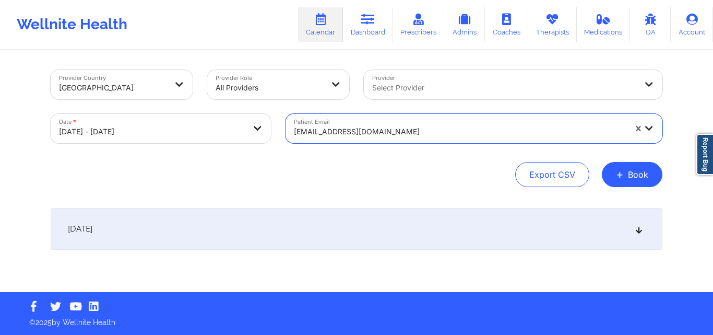
click at [637, 225] on icon at bounding box center [639, 228] width 9 height 7
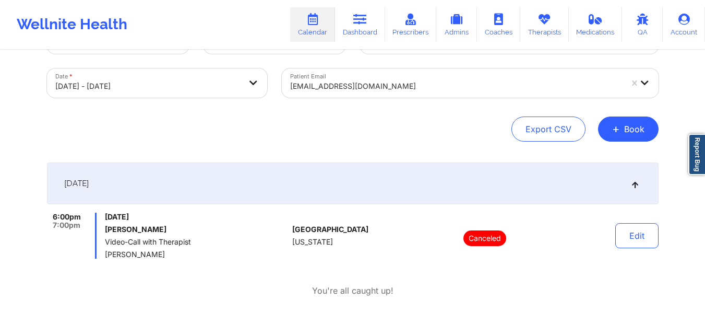
scroll to position [8, 0]
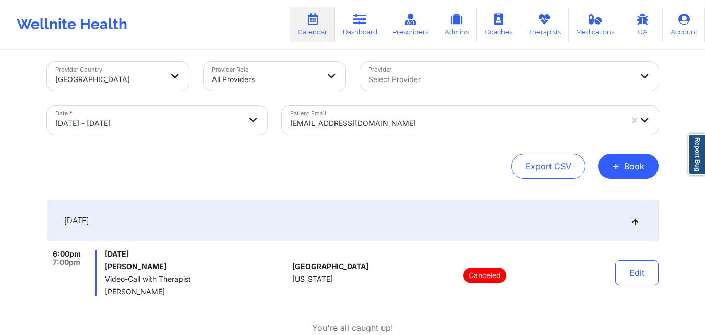
click at [435, 121] on div at bounding box center [456, 123] width 332 height 13
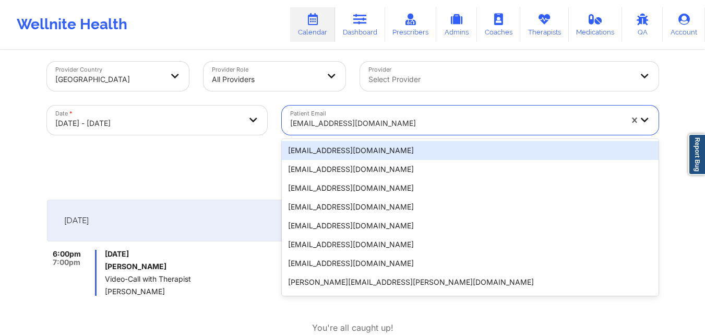
paste input "[EMAIL_ADDRESS][DOMAIN_NAME]"
type input "[EMAIL_ADDRESS][DOMAIN_NAME]"
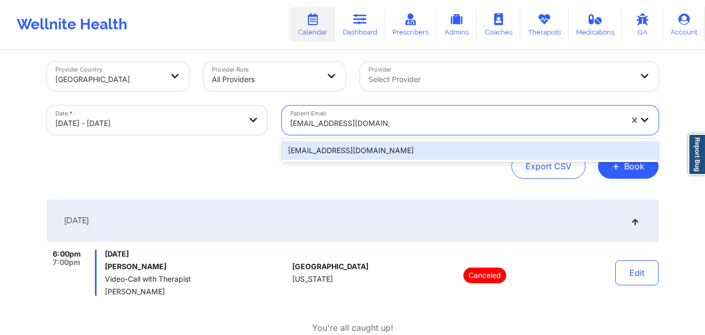
click at [491, 154] on div "[EMAIL_ADDRESS][DOMAIN_NAME]" at bounding box center [470, 150] width 377 height 19
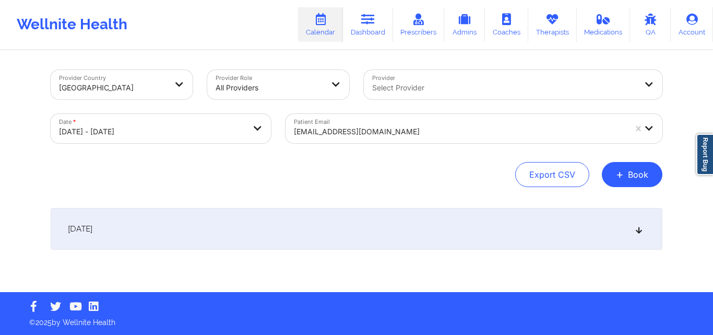
click at [640, 238] on div "[DATE]" at bounding box center [357, 229] width 612 height 42
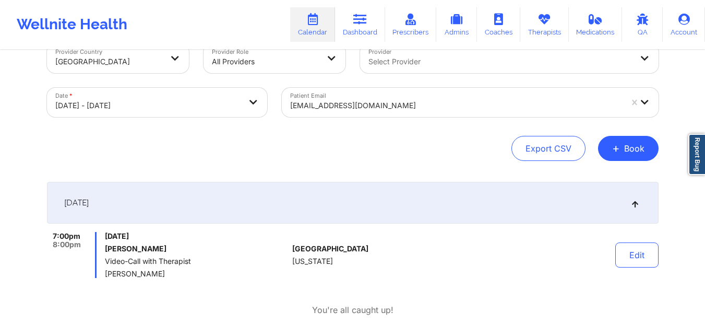
scroll to position [31, 0]
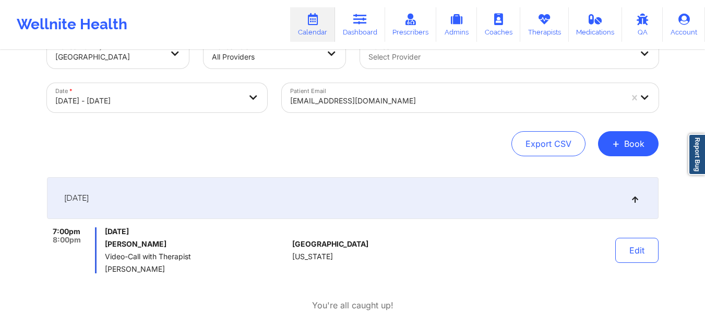
click at [410, 106] on div at bounding box center [456, 101] width 332 height 13
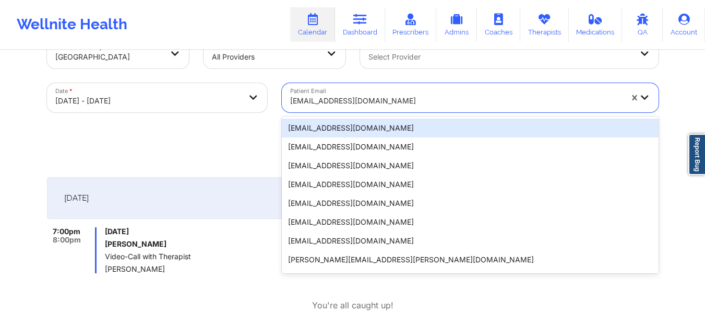
paste input "[PERSON_NAME][EMAIL_ADDRESS][PERSON_NAME][DOMAIN_NAME]"
type input "[PERSON_NAME][EMAIL_ADDRESS][PERSON_NAME][DOMAIN_NAME]"
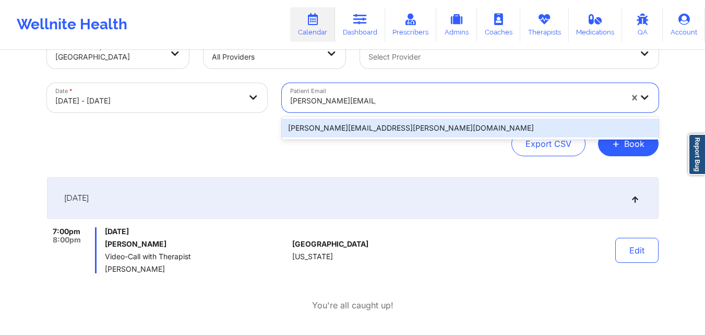
click at [435, 128] on div "[PERSON_NAME][EMAIL_ADDRESS][PERSON_NAME][DOMAIN_NAME]" at bounding box center [470, 128] width 377 height 19
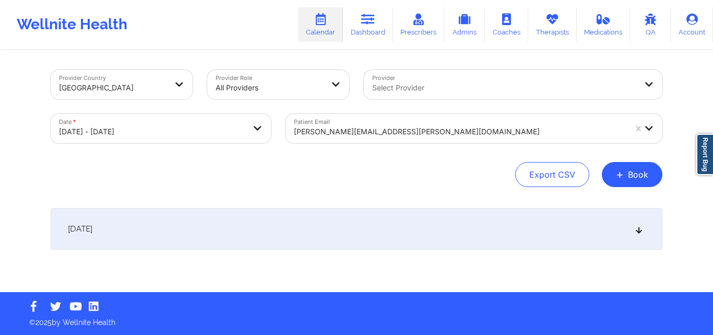
click at [641, 234] on div "[DATE]" at bounding box center [357, 229] width 612 height 42
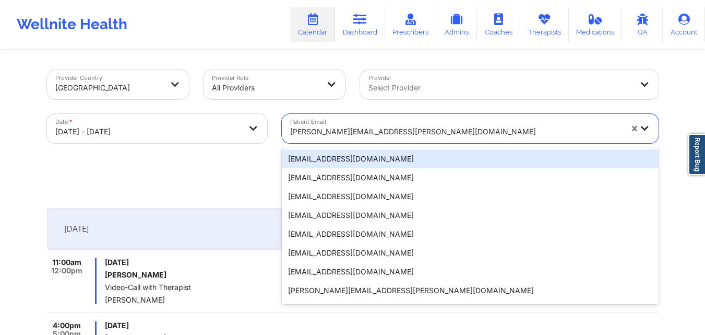
click at [430, 136] on div at bounding box center [456, 131] width 332 height 13
paste input "[EMAIL_ADDRESS][DOMAIN_NAME]"
type input "[EMAIL_ADDRESS][DOMAIN_NAME]"
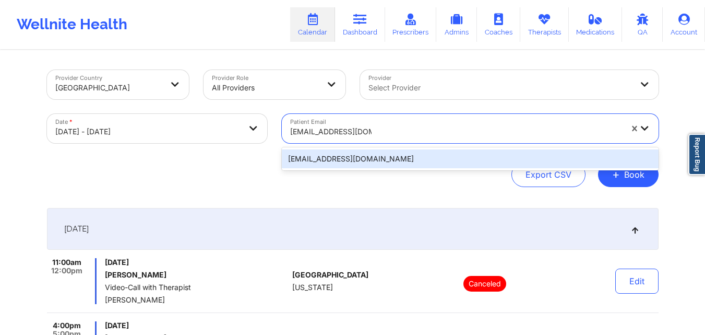
click at [442, 159] on div "[EMAIL_ADDRESS][DOMAIN_NAME]" at bounding box center [470, 158] width 377 height 19
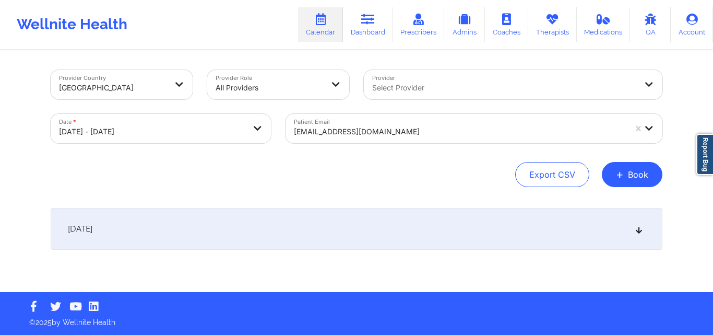
click at [641, 235] on div "[DATE]" at bounding box center [357, 229] width 612 height 42
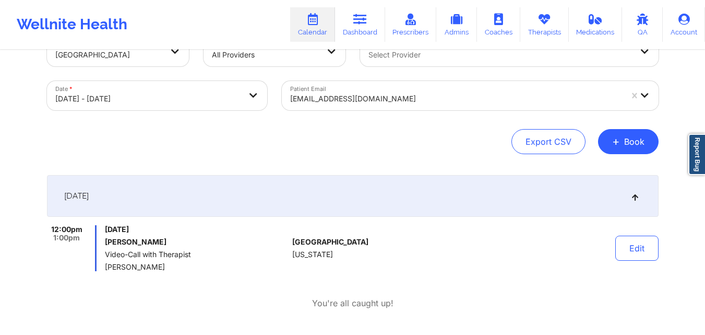
scroll to position [34, 0]
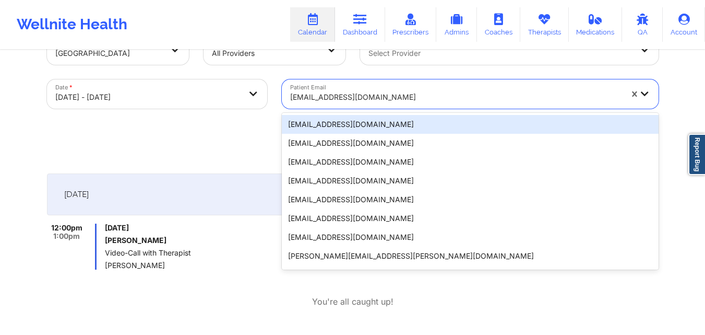
click at [364, 90] on div "[EMAIL_ADDRESS][DOMAIN_NAME]" at bounding box center [456, 97] width 332 height 23
paste input "[PERSON_NAME][EMAIL_ADDRESS][PERSON_NAME][DOMAIN_NAME]"
type input "[PERSON_NAME][EMAIL_ADDRESS][PERSON_NAME][DOMAIN_NAME]"
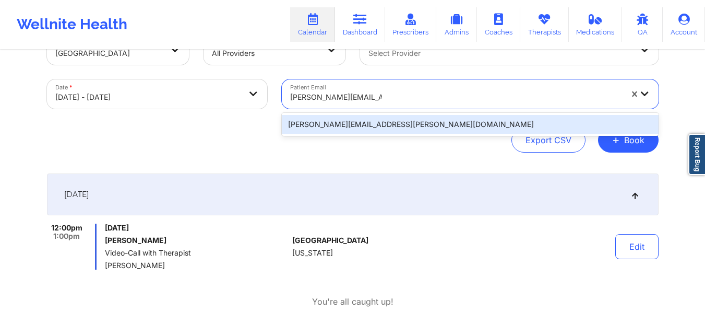
click at [422, 124] on div "[PERSON_NAME][EMAIL_ADDRESS][PERSON_NAME][DOMAIN_NAME]" at bounding box center [470, 124] width 377 height 19
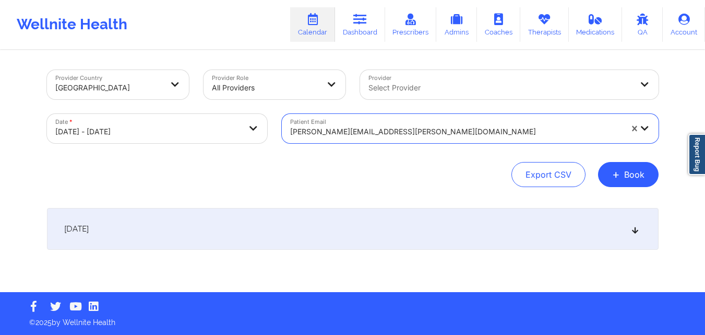
scroll to position [0, 0]
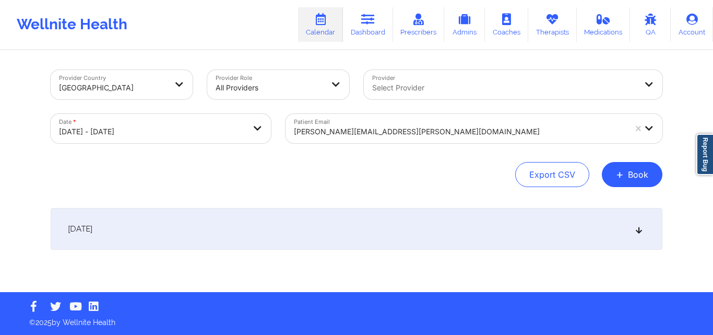
click at [635, 226] on icon at bounding box center [639, 228] width 9 height 7
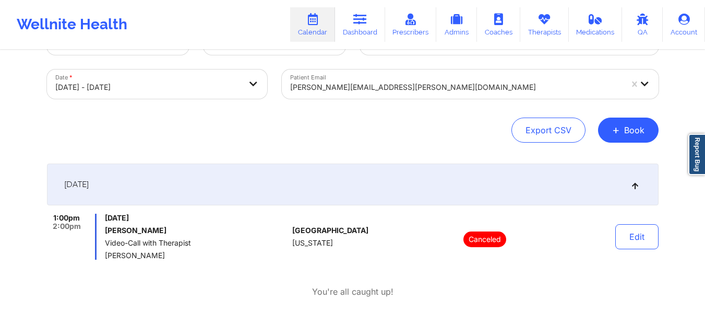
scroll to position [45, 0]
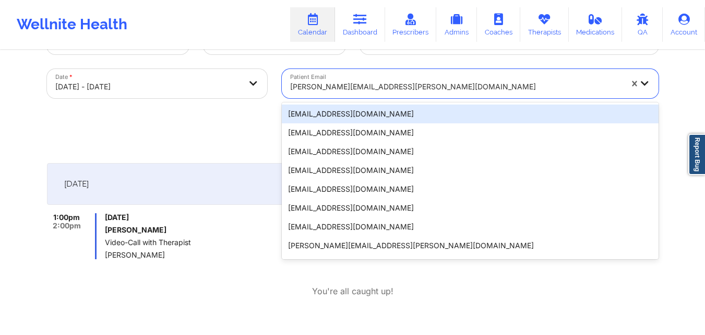
click at [398, 80] on div "[PERSON_NAME][EMAIL_ADDRESS][PERSON_NAME][DOMAIN_NAME]" at bounding box center [456, 86] width 332 height 23
paste input "[EMAIL_ADDRESS][DOMAIN_NAME]"
type input "[EMAIL_ADDRESS][DOMAIN_NAME]"
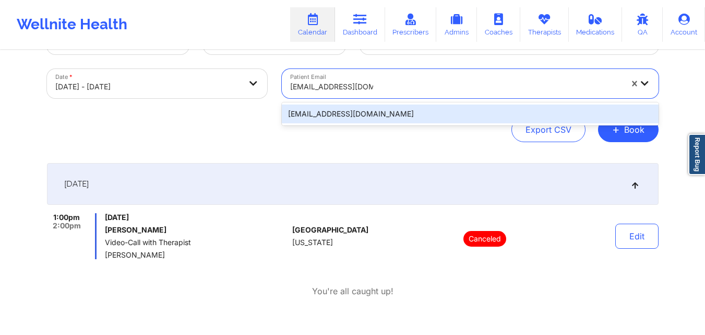
click at [406, 113] on div "[EMAIL_ADDRESS][DOMAIN_NAME]" at bounding box center [470, 113] width 377 height 19
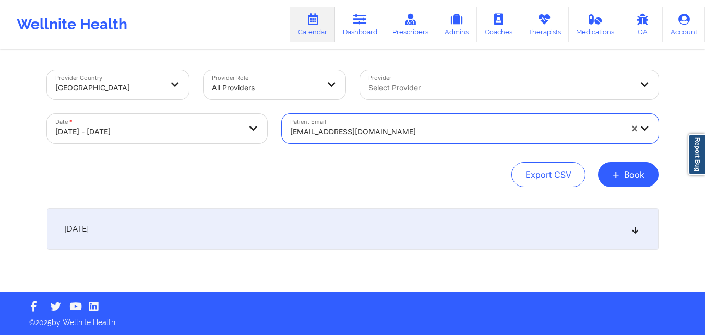
scroll to position [0, 0]
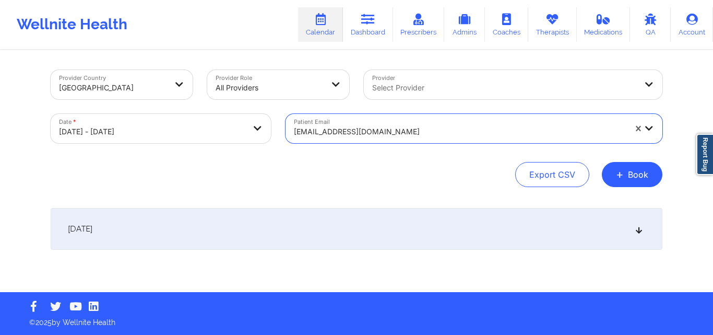
click at [640, 231] on icon at bounding box center [639, 228] width 9 height 7
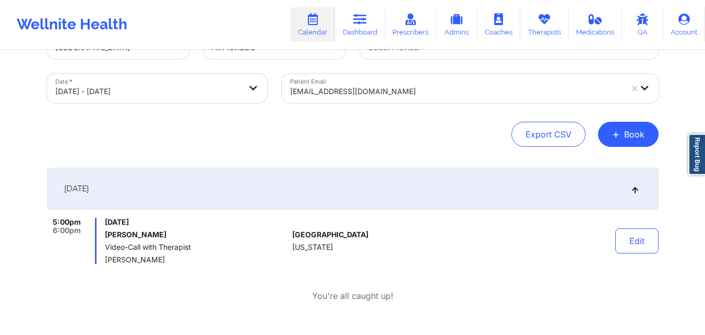
scroll to position [42, 0]
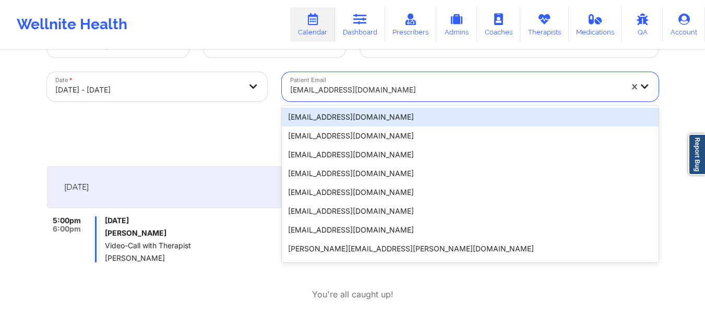
click at [462, 92] on div at bounding box center [456, 90] width 332 height 13
paste input "[EMAIL_ADDRESS][DOMAIN_NAME]"
type input "[EMAIL_ADDRESS][DOMAIN_NAME]"
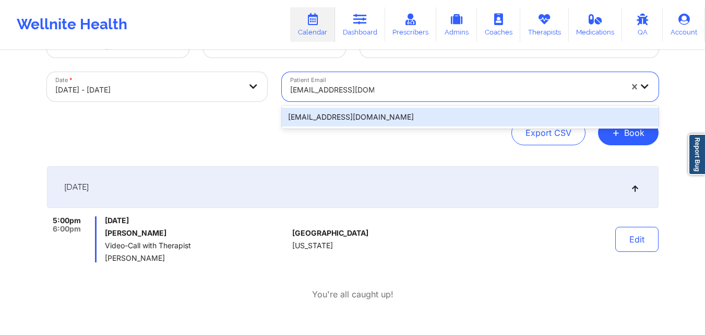
click at [449, 114] on div "[EMAIL_ADDRESS][DOMAIN_NAME]" at bounding box center [470, 117] width 377 height 19
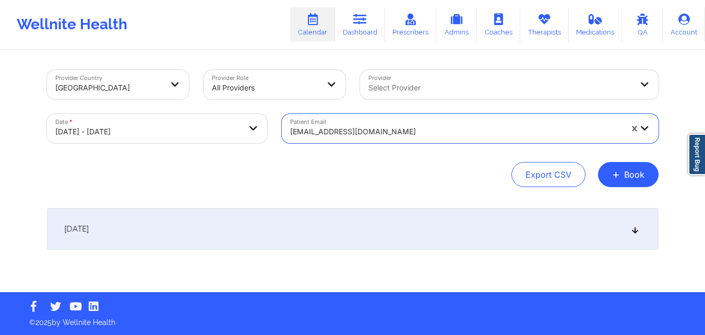
scroll to position [0, 0]
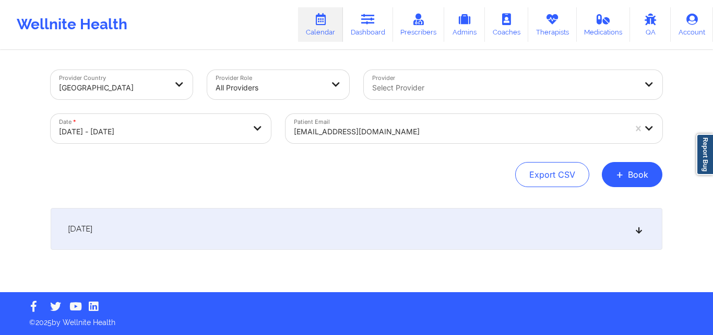
click at [637, 232] on icon at bounding box center [639, 228] width 9 height 7
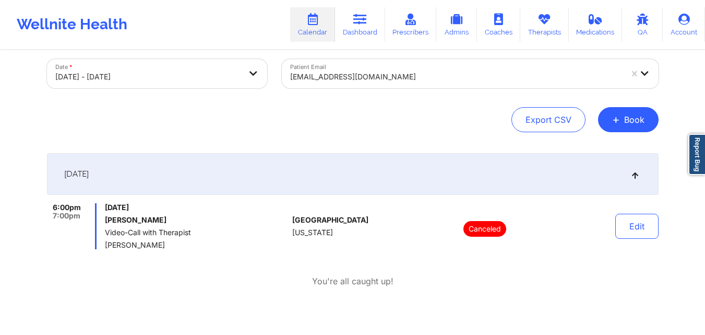
scroll to position [57, 0]
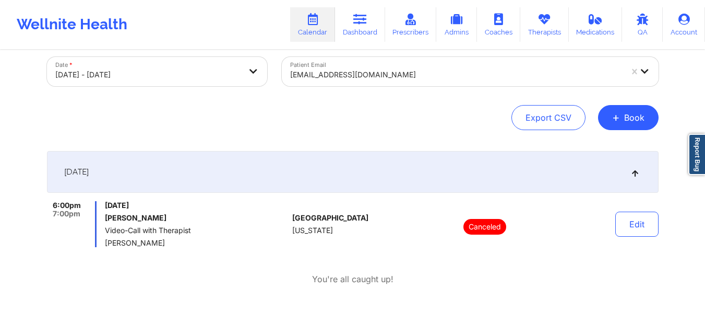
click at [511, 74] on div at bounding box center [456, 74] width 332 height 13
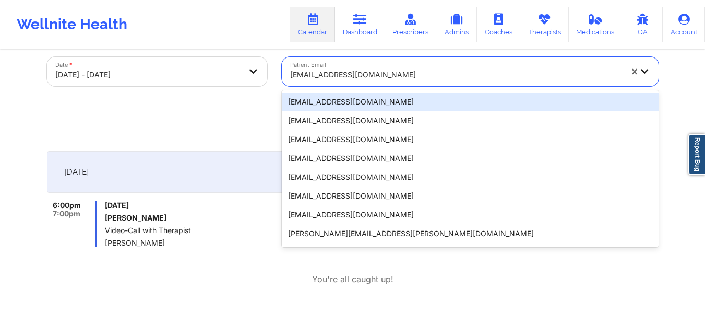
paste input "[EMAIL_ADDRESS][DOMAIN_NAME]"
type input "[EMAIL_ADDRESS][DOMAIN_NAME]"
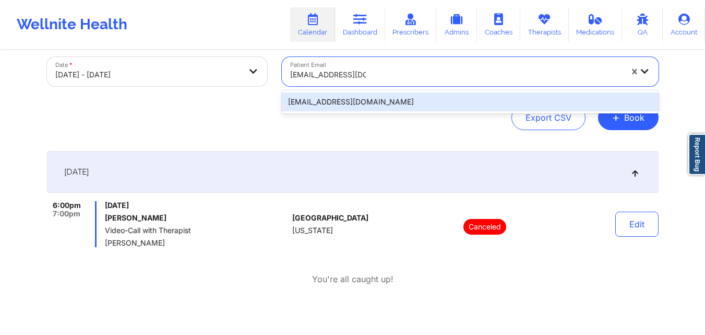
click at [516, 100] on div "[EMAIL_ADDRESS][DOMAIN_NAME]" at bounding box center [470, 101] width 377 height 19
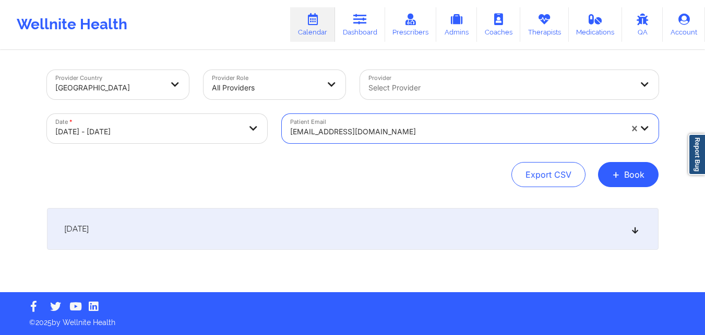
scroll to position [0, 0]
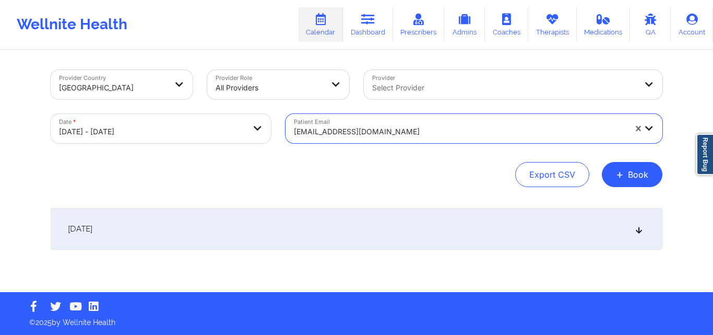
click at [636, 229] on icon at bounding box center [639, 228] width 9 height 7
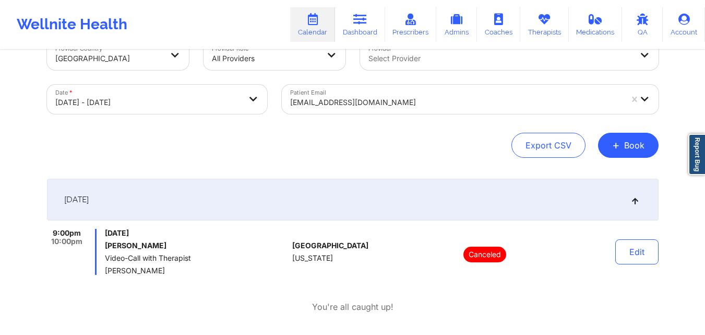
scroll to position [27, 0]
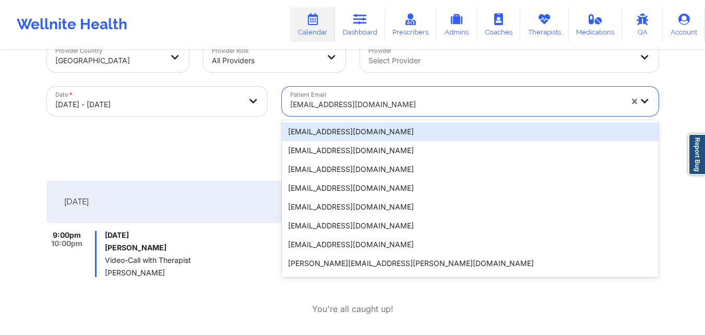
click at [428, 102] on div at bounding box center [456, 104] width 332 height 13
paste input "[EMAIL_ADDRESS][DOMAIN_NAME]"
type input "[EMAIL_ADDRESS][DOMAIN_NAME]"
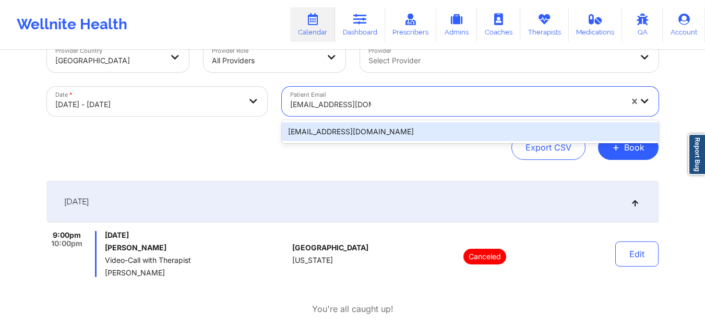
click at [488, 137] on div "[EMAIL_ADDRESS][DOMAIN_NAME]" at bounding box center [470, 131] width 377 height 19
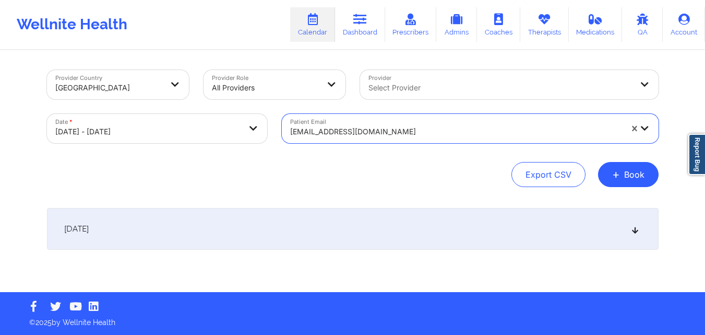
scroll to position [0, 0]
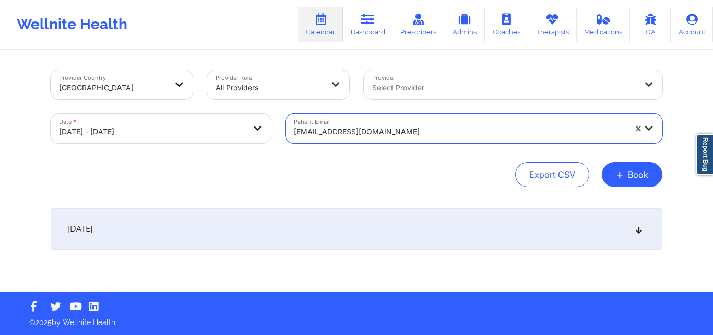
click at [640, 230] on icon at bounding box center [639, 228] width 9 height 7
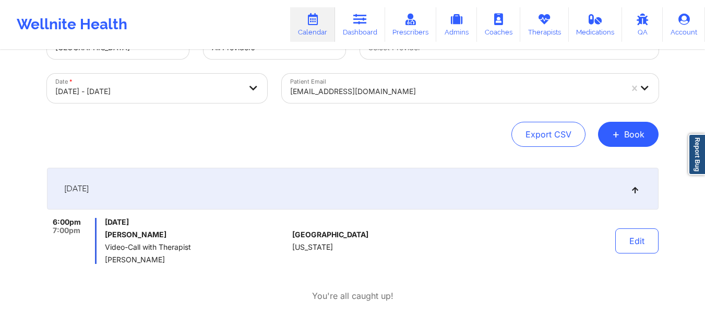
scroll to position [42, 0]
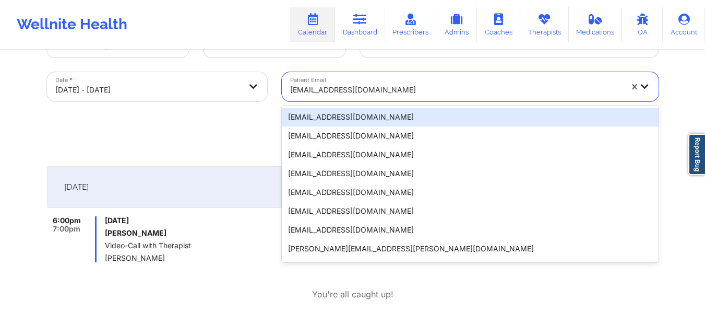
click at [385, 90] on div at bounding box center [456, 90] width 332 height 13
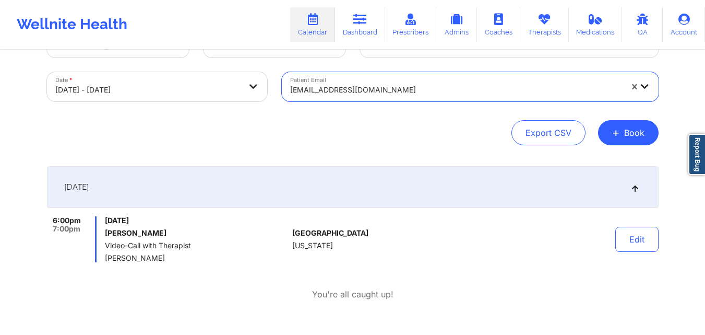
paste input "[EMAIL_ADDRESS][DOMAIN_NAME]"
type input "[EMAIL_ADDRESS][DOMAIN_NAME]"
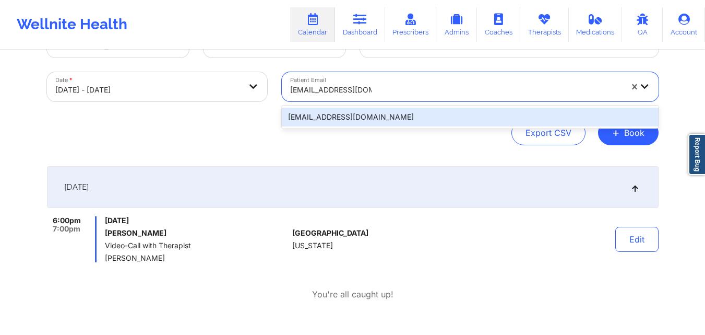
click at [424, 110] on div "[EMAIL_ADDRESS][DOMAIN_NAME]" at bounding box center [470, 117] width 377 height 19
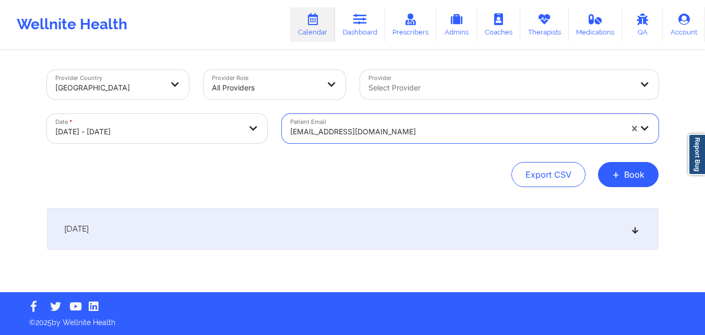
scroll to position [0, 0]
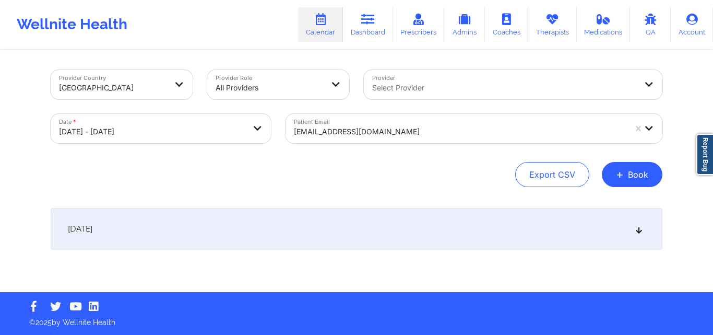
click at [634, 226] on div "[DATE]" at bounding box center [357, 229] width 612 height 42
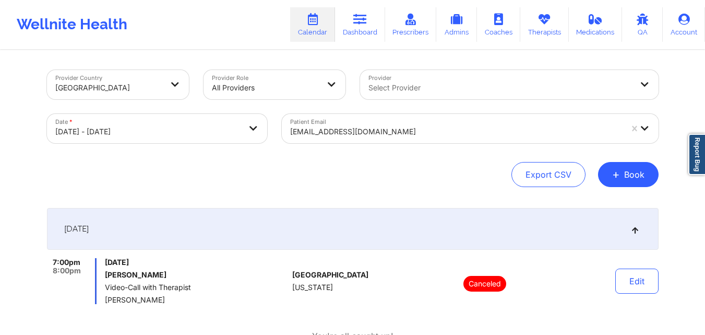
click at [396, 129] on div at bounding box center [456, 131] width 332 height 13
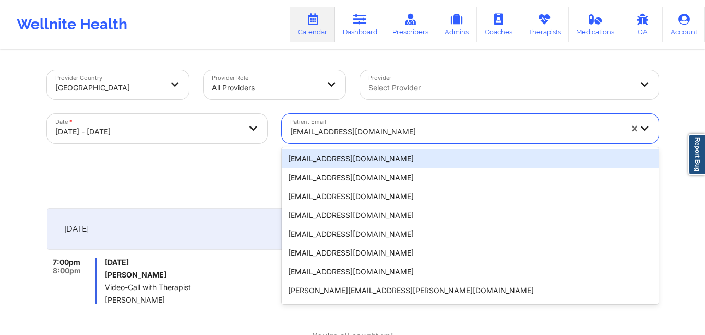
paste input "[EMAIL_ADDRESS][DOMAIN_NAME]"
type input "[EMAIL_ADDRESS][DOMAIN_NAME]"
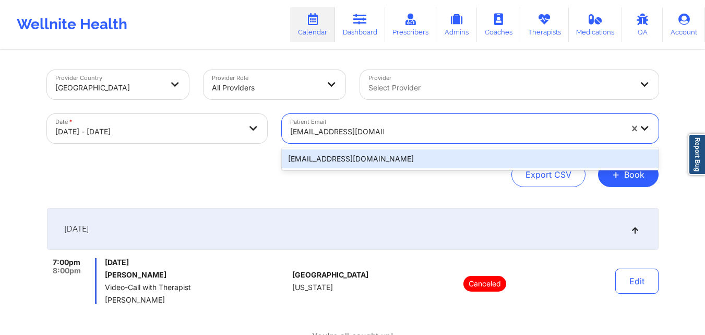
click at [408, 156] on div "[EMAIL_ADDRESS][DOMAIN_NAME]" at bounding box center [470, 158] width 377 height 19
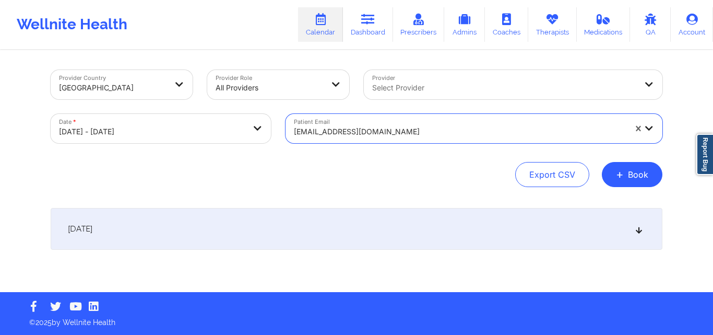
click at [635, 230] on icon at bounding box center [639, 228] width 9 height 7
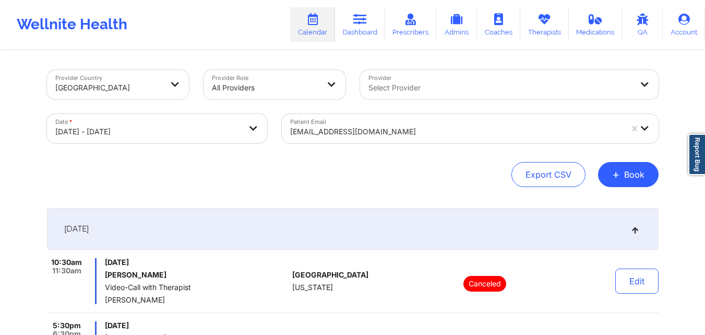
click at [470, 123] on div "[EMAIL_ADDRESS][DOMAIN_NAME]" at bounding box center [456, 131] width 332 height 23
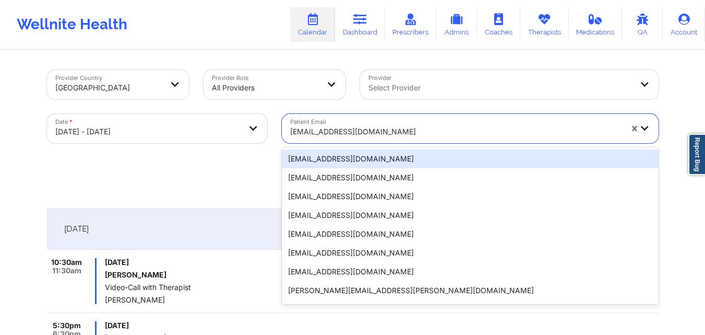
paste input "[PERSON_NAME][EMAIL_ADDRESS][PERSON_NAME][DOMAIN_NAME]"
type input "[PERSON_NAME][EMAIL_ADDRESS][PERSON_NAME][DOMAIN_NAME]"
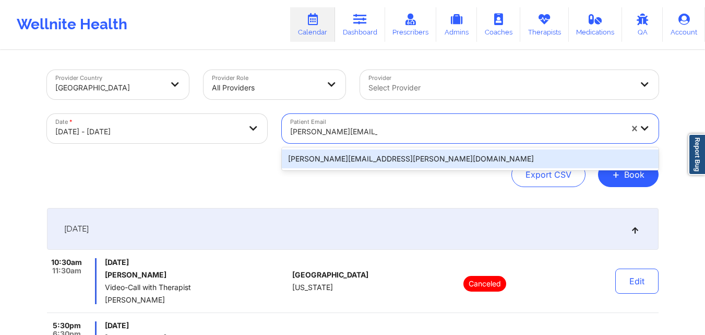
click at [464, 155] on div "[PERSON_NAME][EMAIL_ADDRESS][PERSON_NAME][DOMAIN_NAME]" at bounding box center [470, 158] width 377 height 19
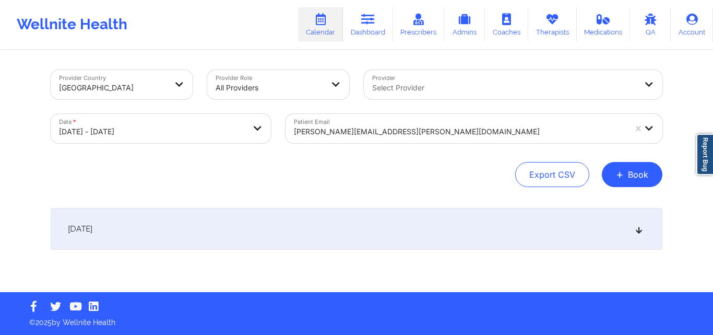
click at [638, 228] on icon at bounding box center [639, 228] width 9 height 7
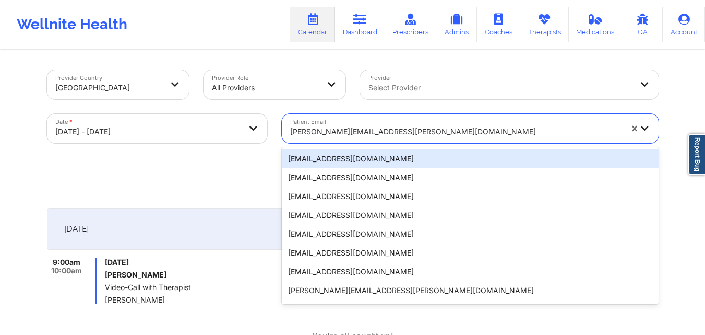
click at [439, 125] on div at bounding box center [456, 131] width 332 height 13
paste input "[EMAIL_ADDRESS][DOMAIN_NAME]"
type input "[EMAIL_ADDRESS][DOMAIN_NAME]"
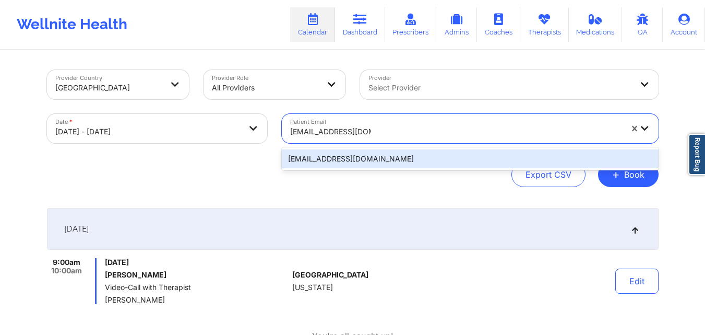
click at [443, 157] on div "[EMAIL_ADDRESS][DOMAIN_NAME]" at bounding box center [470, 158] width 377 height 19
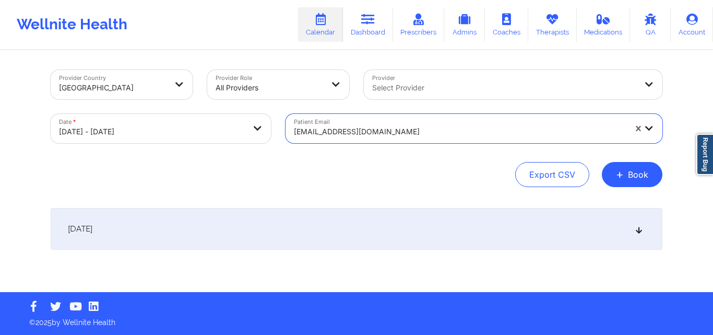
click at [641, 232] on icon at bounding box center [639, 228] width 9 height 7
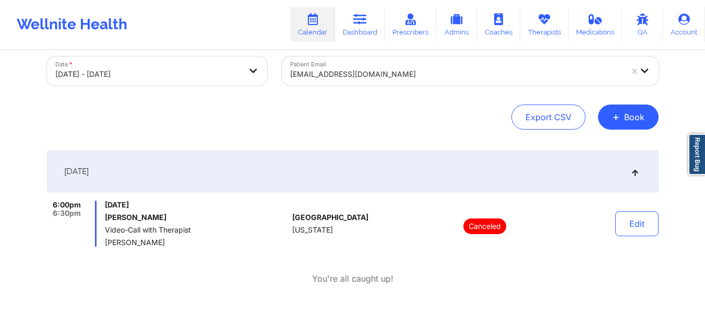
scroll to position [56, 0]
